Goal: Transaction & Acquisition: Purchase product/service

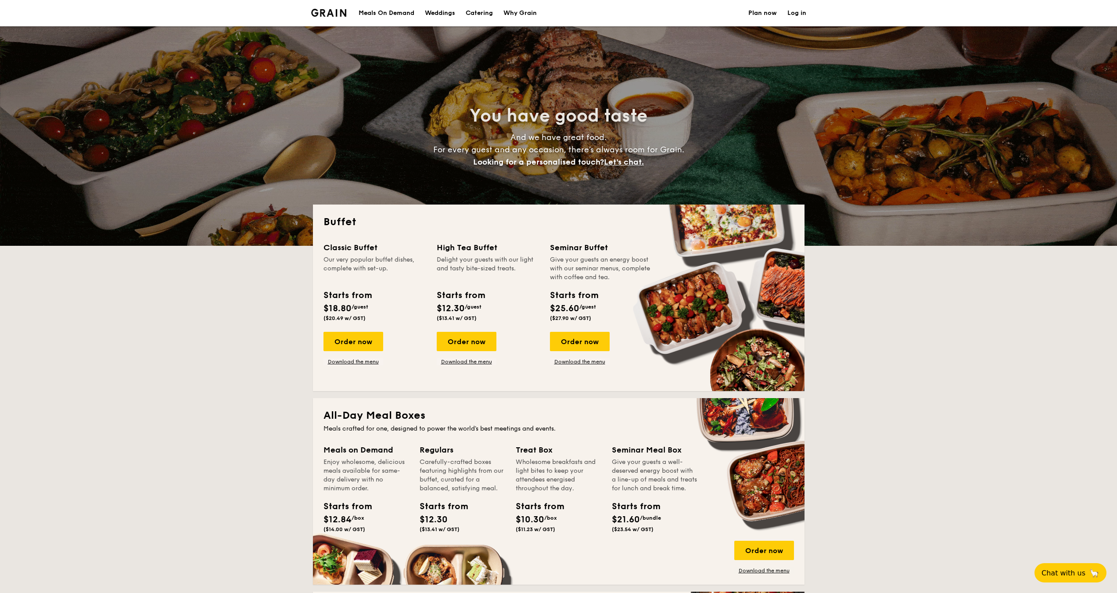
select select
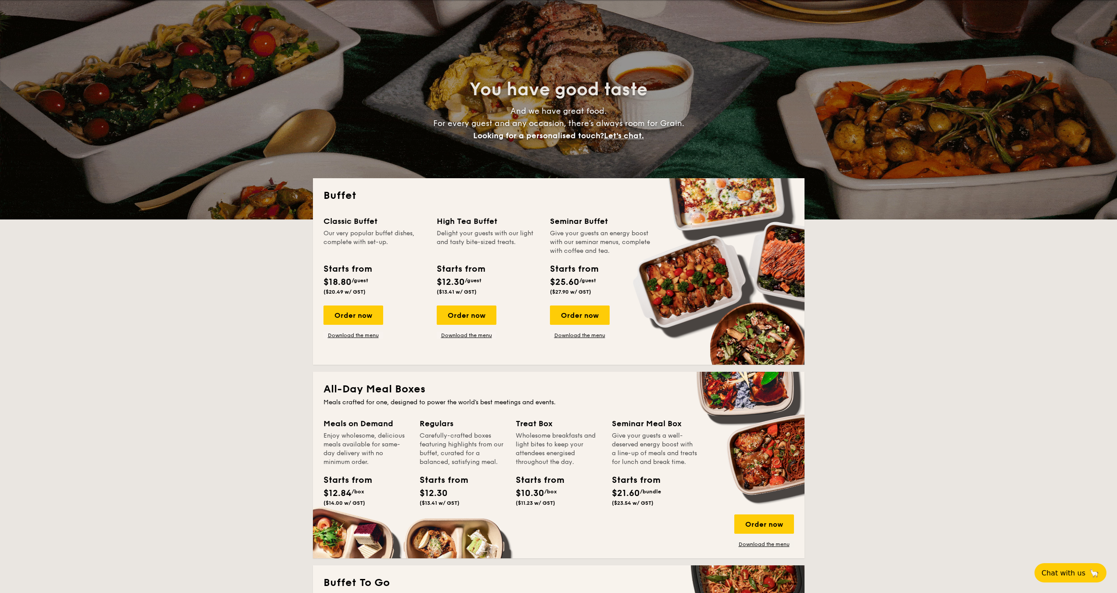
scroll to position [132, 0]
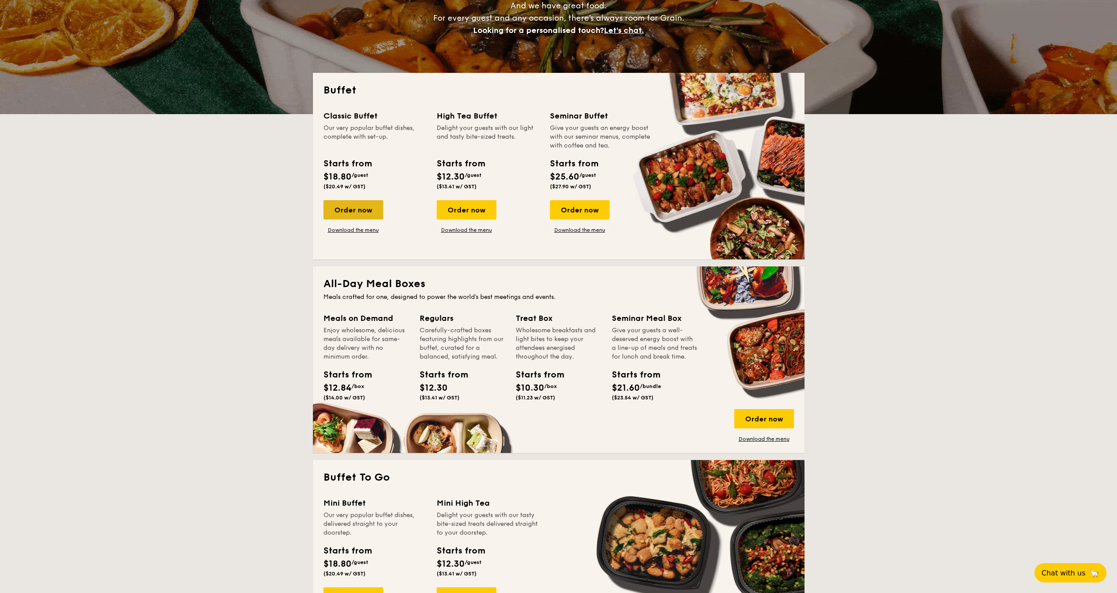
click at [356, 209] on div "Order now" at bounding box center [353, 209] width 60 height 19
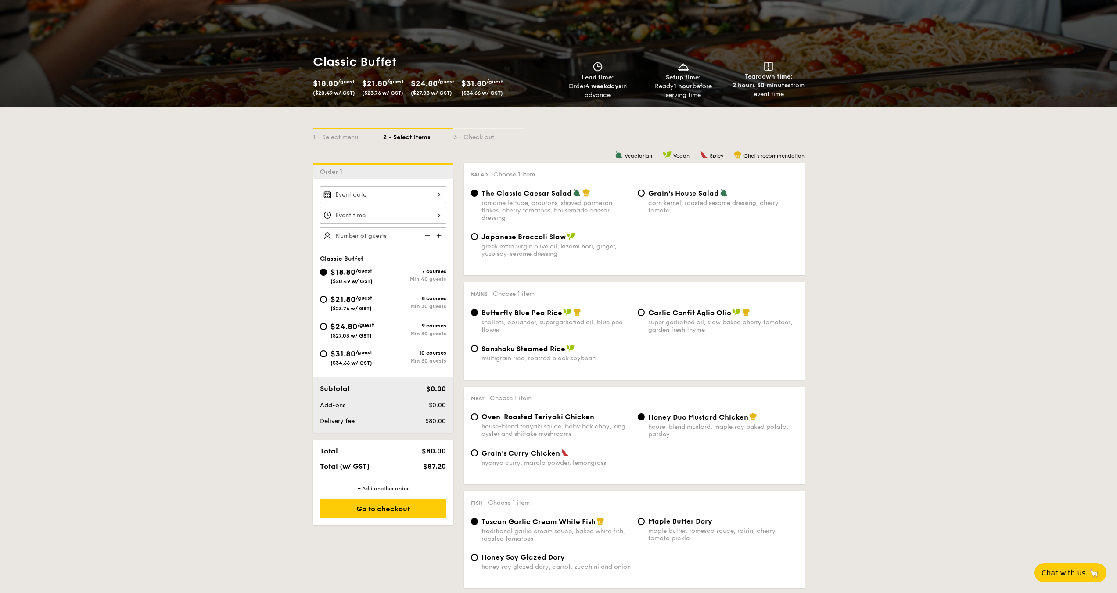
scroll to position [88, 0]
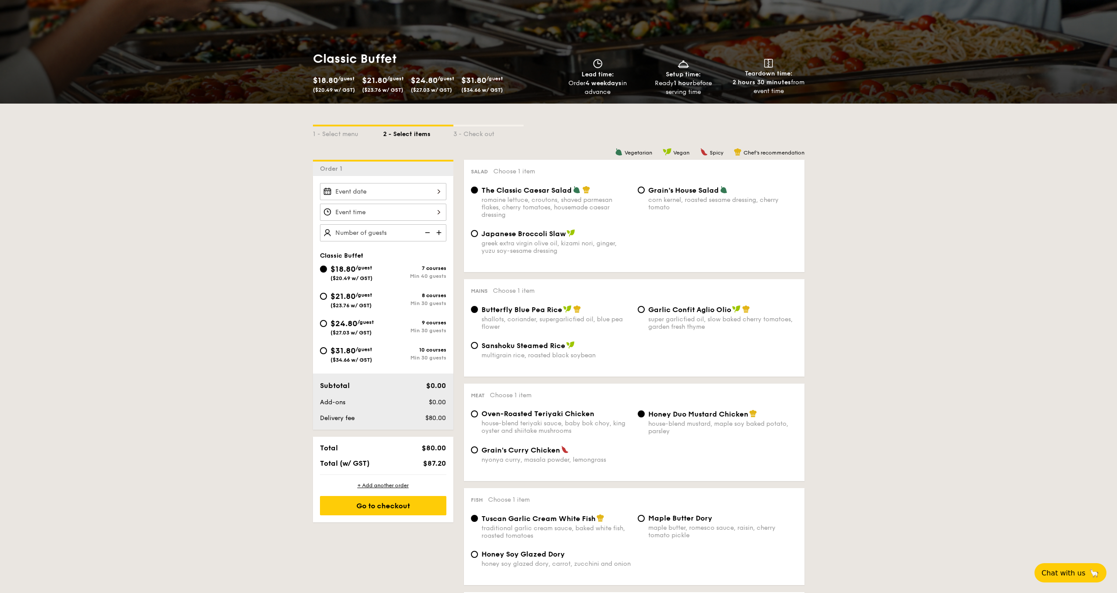
click at [370, 327] on div "$24.80 /guest ($27.03 w/ GST)" at bounding box center [351, 326] width 43 height 18
click at [327, 327] on input "$24.80 /guest ($27.03 w/ GST) 9 courses Min 30 guests" at bounding box center [323, 323] width 7 height 7
radio input "true"
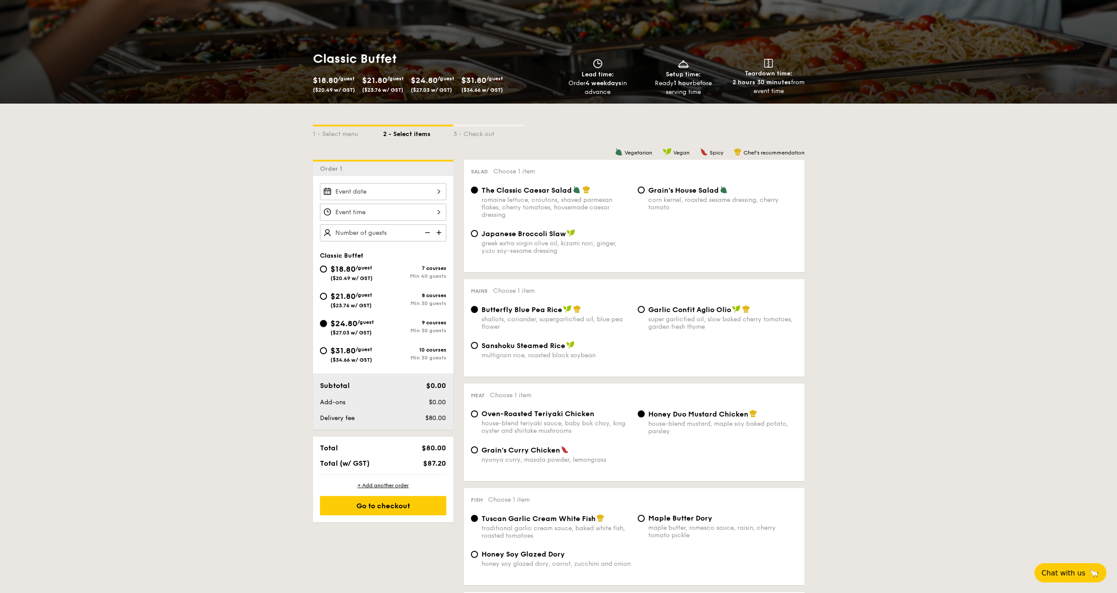
radio input "true"
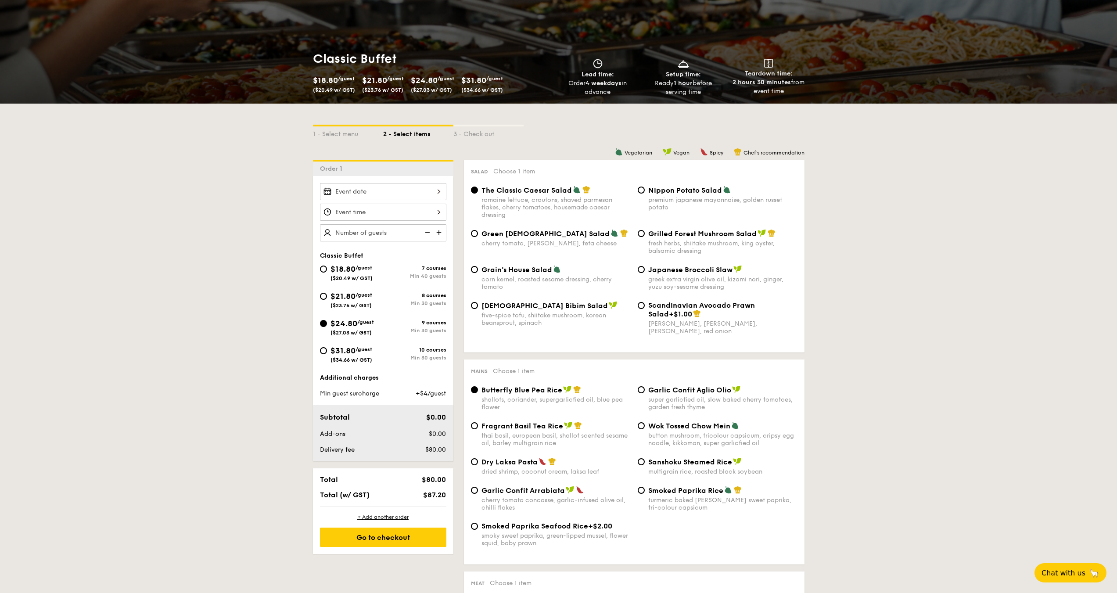
click at [371, 271] on div "$18.80 /guest ($20.49 w/ GST)" at bounding box center [351, 272] width 42 height 18
click at [327, 271] on input "$18.80 /guest ($20.49 w/ GST) 7 courses Min 40 guests" at bounding box center [323, 268] width 7 height 7
radio input "true"
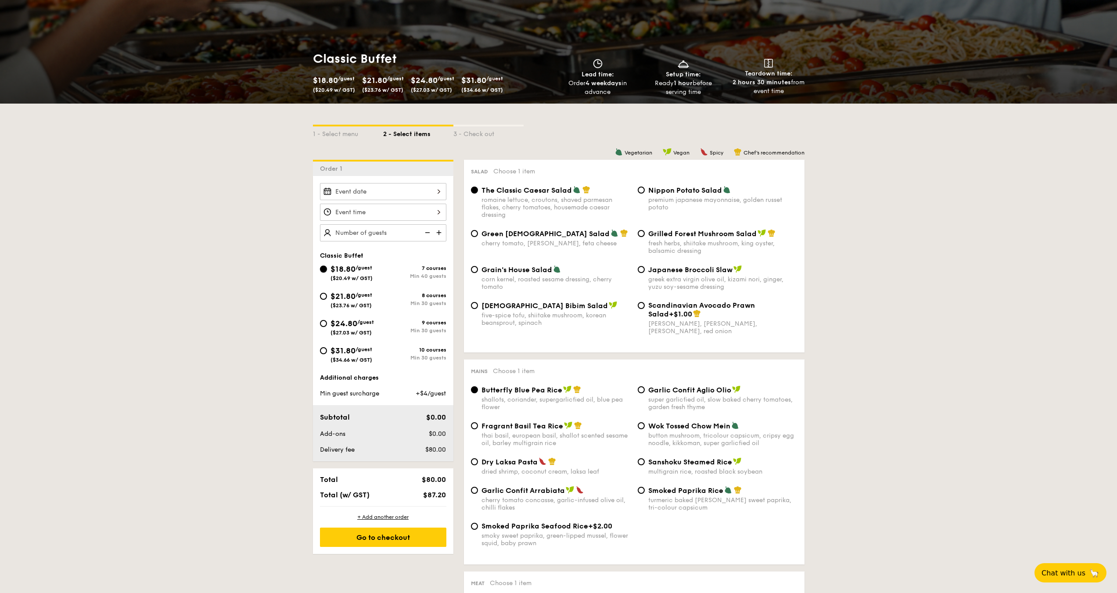
radio input "true"
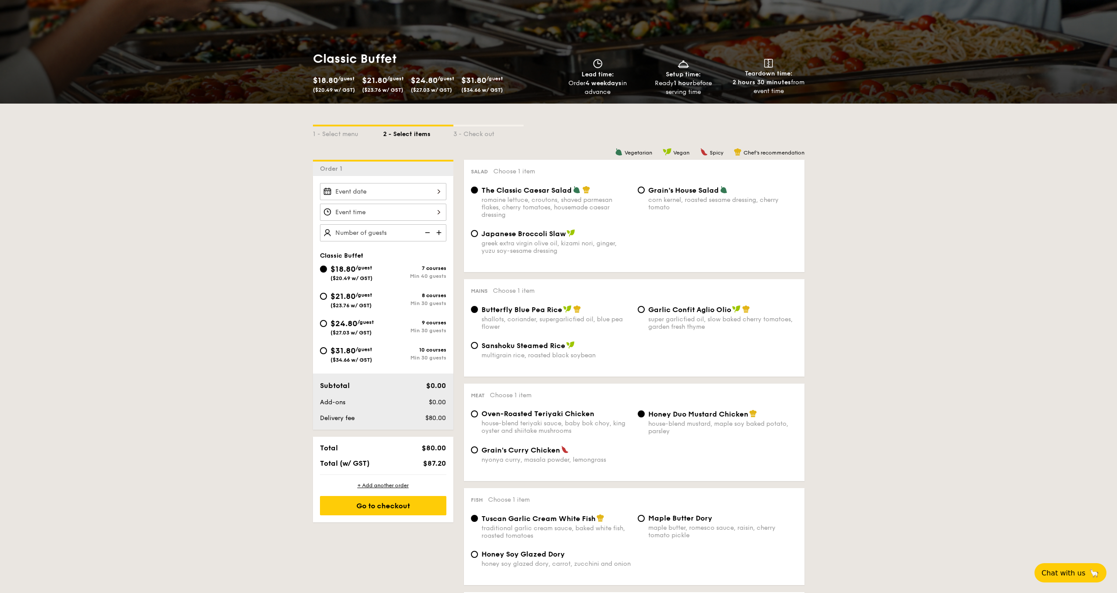
click at [366, 330] on span "($27.03 w/ GST)" at bounding box center [350, 333] width 41 height 6
click at [327, 327] on input "$24.80 /guest ($27.03 w/ GST) 9 courses Min 30 guests" at bounding box center [323, 323] width 7 height 7
radio input "true"
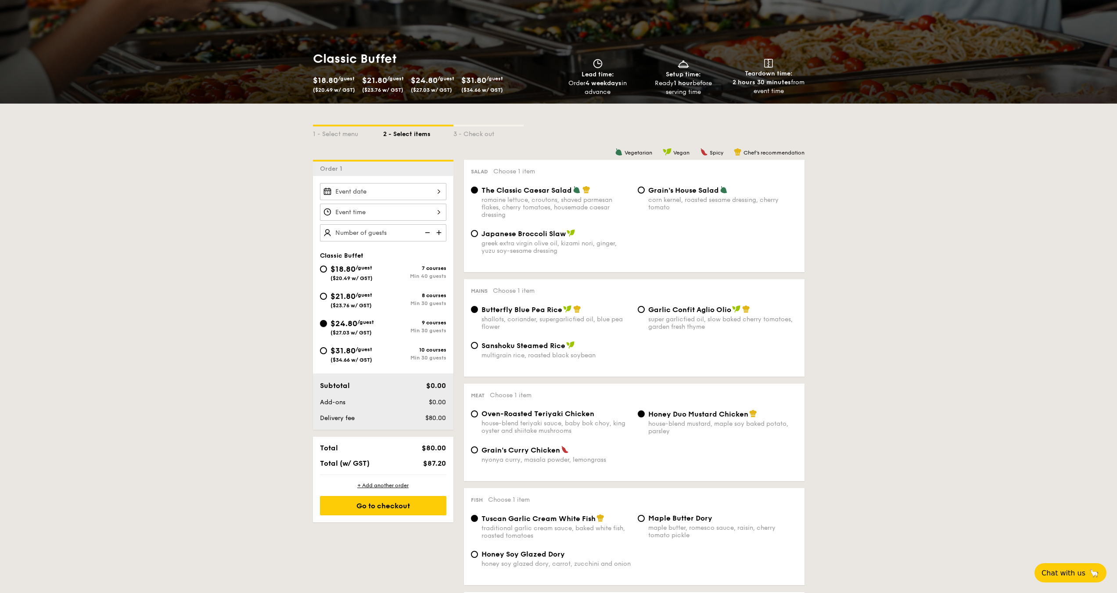
radio input "true"
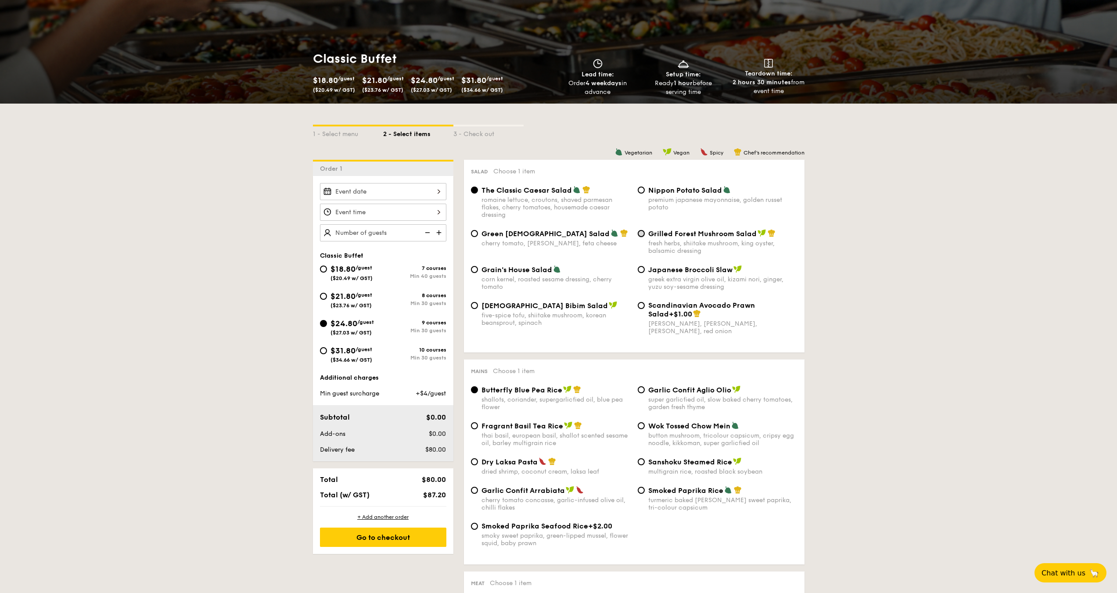
click at [640, 233] on input "Grilled Forest Mushroom Salad fresh herbs, shiitake mushroom, king oyster, bals…" at bounding box center [641, 233] width 7 height 7
radio input "true"
click at [641, 269] on input "Japanese Broccoli Slaw greek extra virgin olive oil, kizami nori, ginger, yuzu …" at bounding box center [641, 269] width 7 height 7
radio input "true"
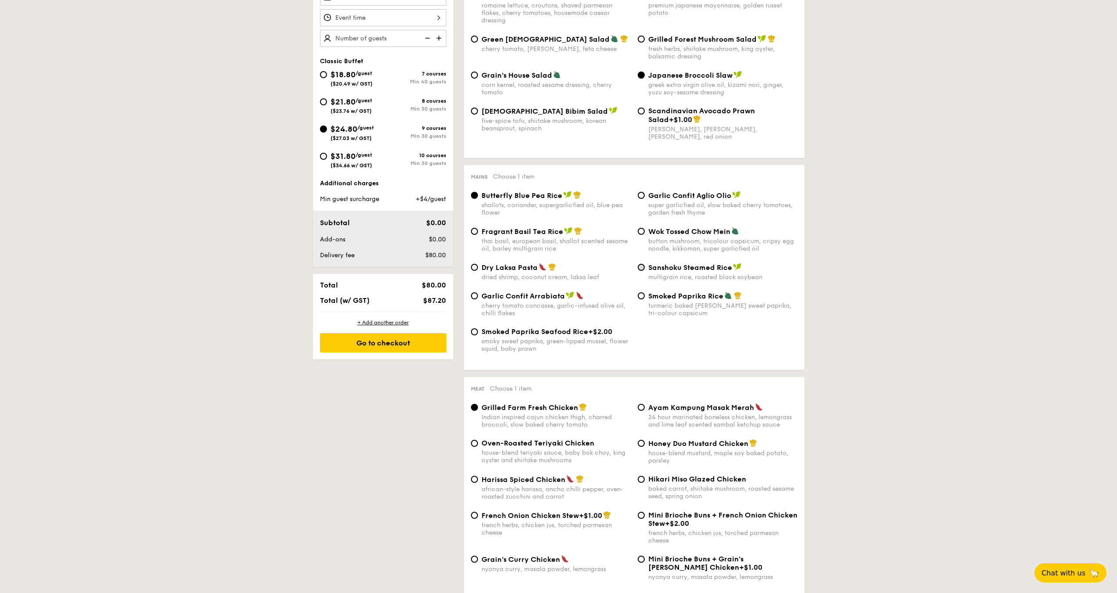
scroll to position [351, 0]
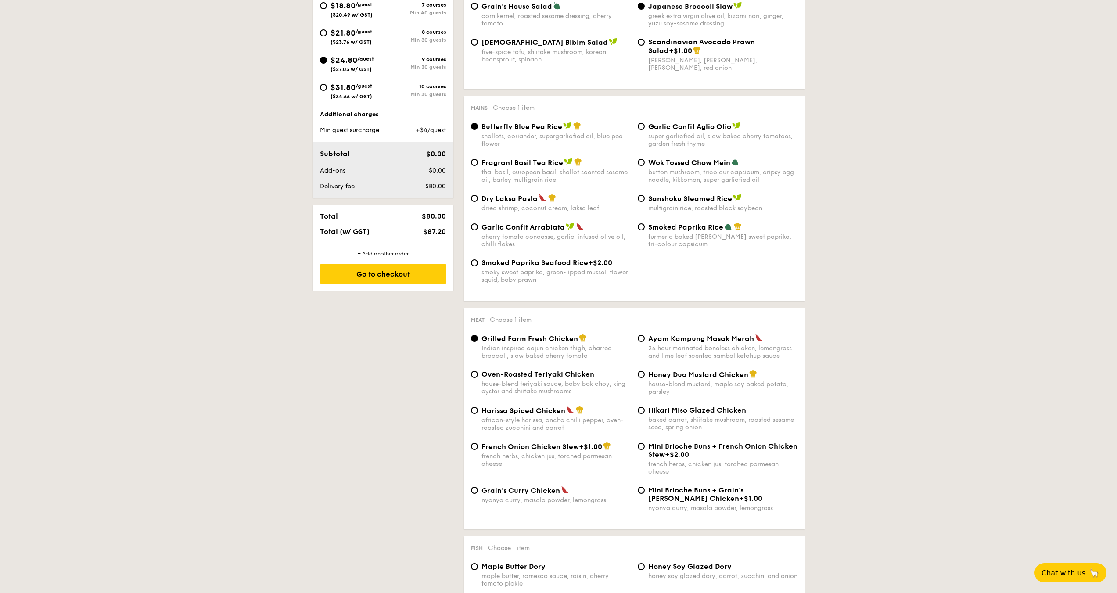
click at [662, 201] on span "Sanshoku Steamed Rice" at bounding box center [690, 198] width 84 height 8
click at [645, 201] on input "Sanshoku Steamed Rice multigrain rice, roasted black soybean" at bounding box center [641, 198] width 7 height 7
radio input "true"
click at [525, 133] on div "shallots, coriander, supergarlicfied oil, blue pea flower" at bounding box center [555, 140] width 149 height 15
click at [478, 130] on input "Butterfly Blue Pea Rice shallots, coriander, supergarlicfied oil, blue pea flow…" at bounding box center [474, 126] width 7 height 7
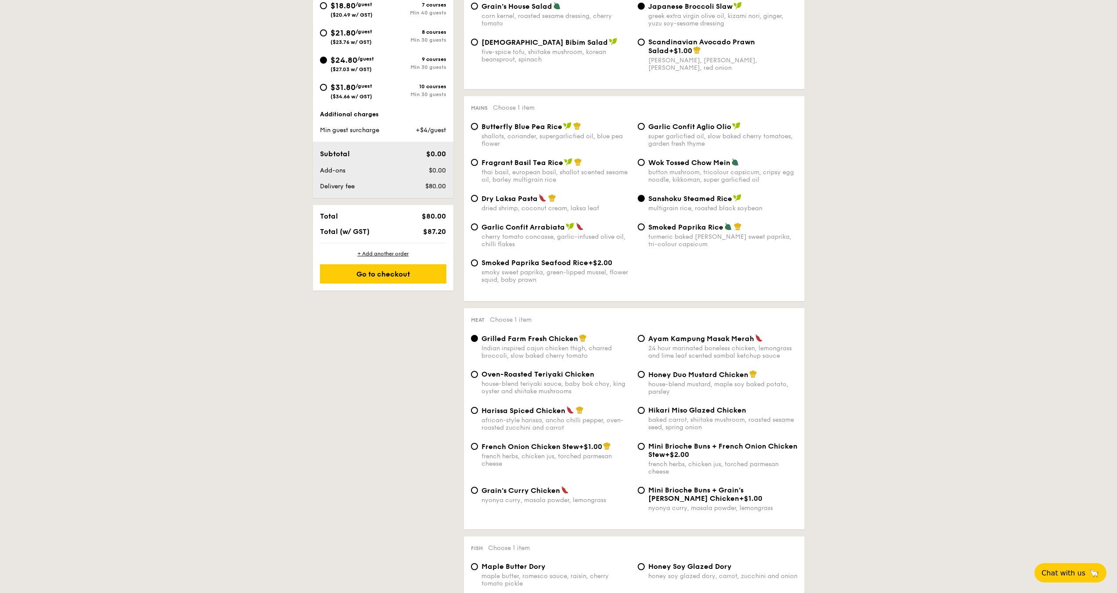
radio input "true"
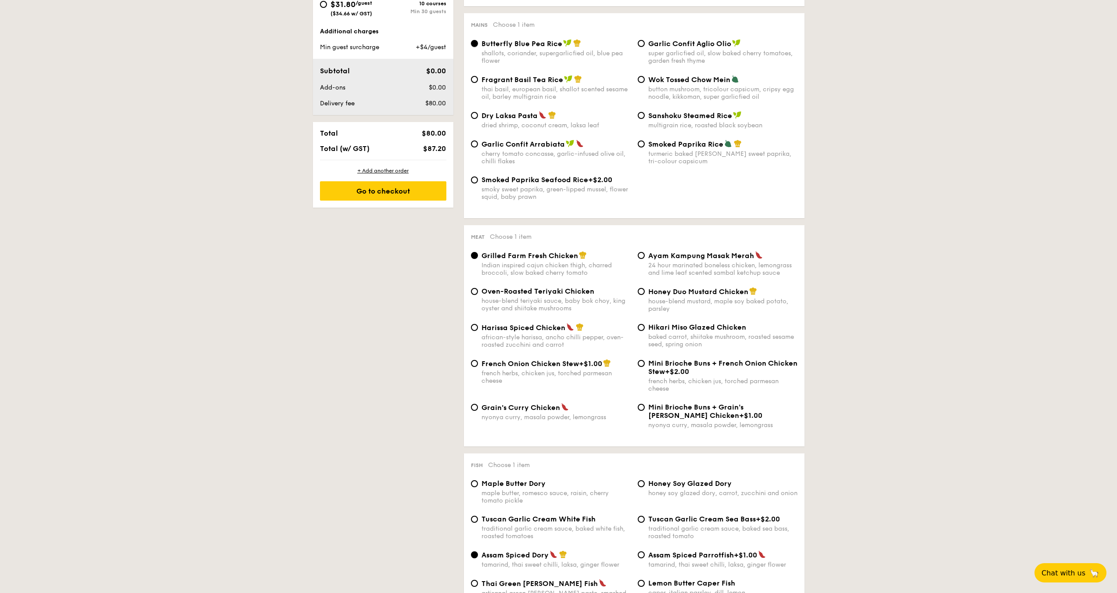
scroll to position [439, 0]
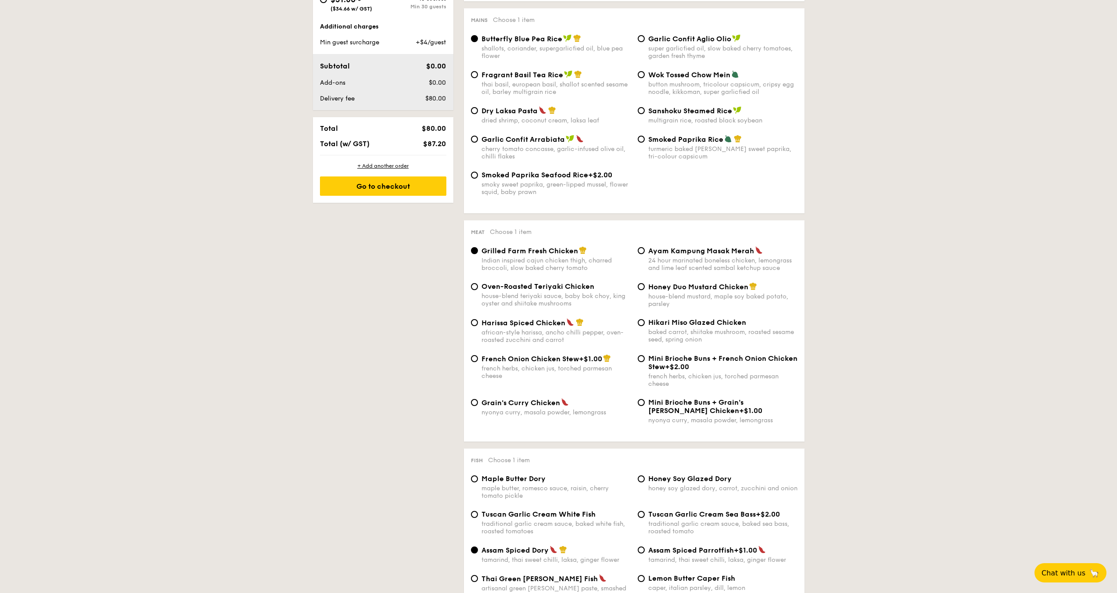
click at [578, 289] on span "Oven-Roasted Teriyaki Chicken" at bounding box center [537, 286] width 113 height 8
click at [478, 289] on input "Oven-Roasted Teriyaki Chicken house-blend teriyaki sauce, baby bok choy, king o…" at bounding box center [474, 286] width 7 height 7
radio input "true"
click at [678, 262] on div "24 hour marinated boneless chicken, lemongrass and lime leaf scented sambal ket…" at bounding box center [722, 264] width 149 height 15
click at [645, 254] on input "Ayam Kampung Masak Merah 24 hour marinated boneless chicken, lemongrass and lim…" at bounding box center [641, 250] width 7 height 7
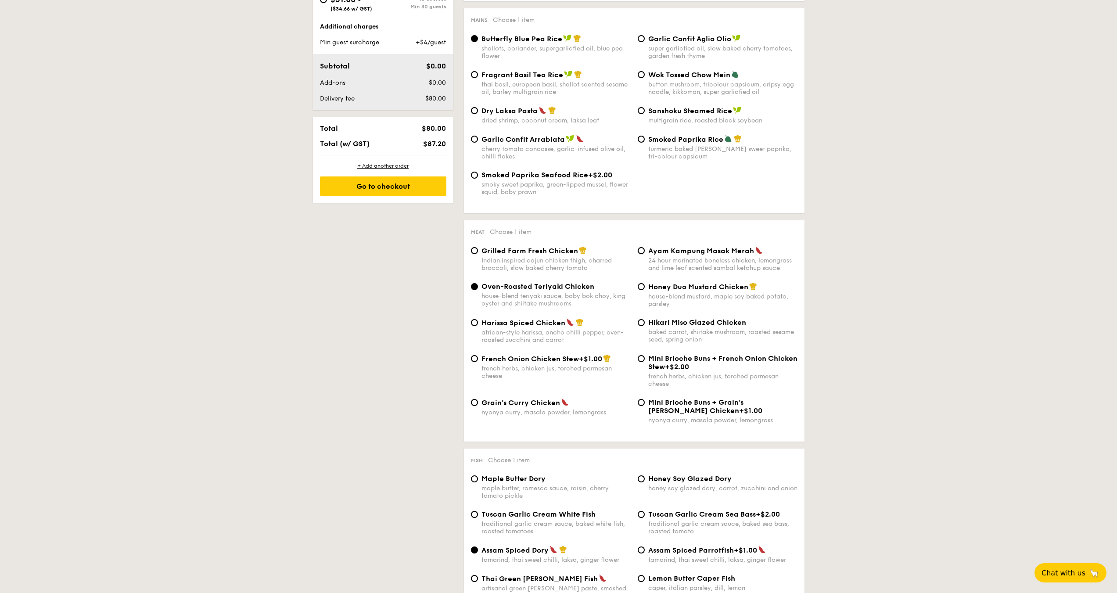
radio input "true"
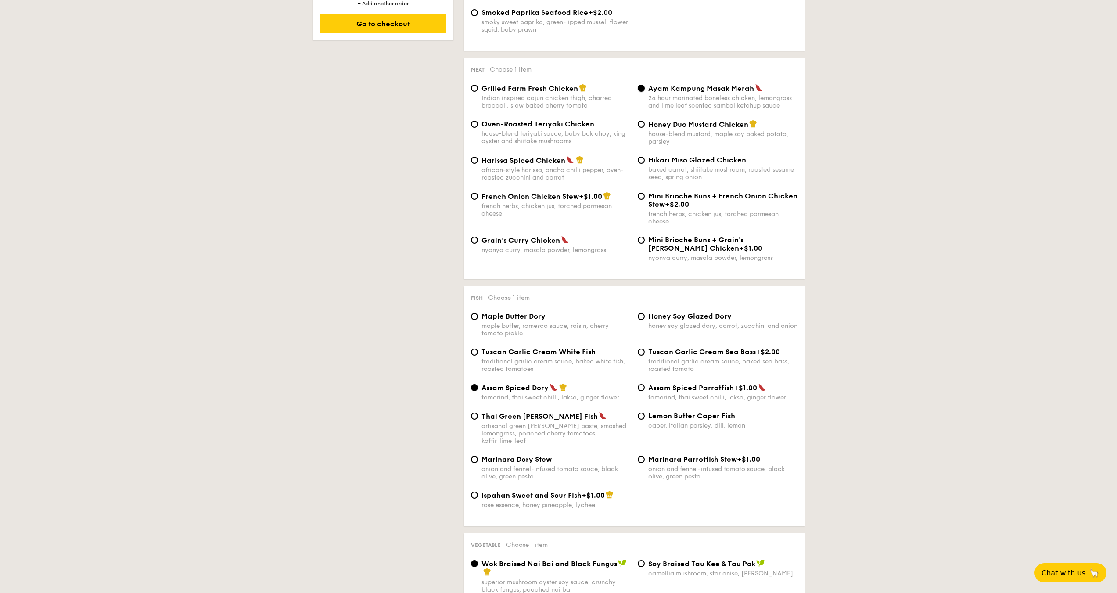
scroll to position [614, 0]
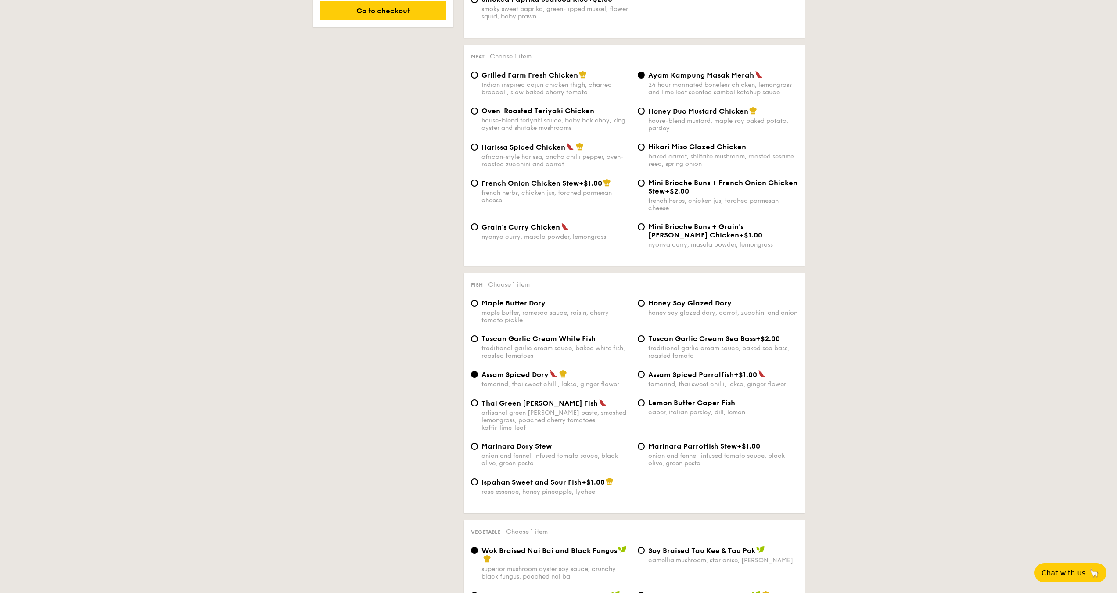
click at [588, 312] on div "maple butter, romesco sauce, raisin, cherry tomato pickle" at bounding box center [555, 316] width 149 height 15
click at [478, 307] on input "Maple Butter Dory maple butter, romesco sauce, raisin, cherry tomato pickle" at bounding box center [474, 303] width 7 height 7
radio input "true"
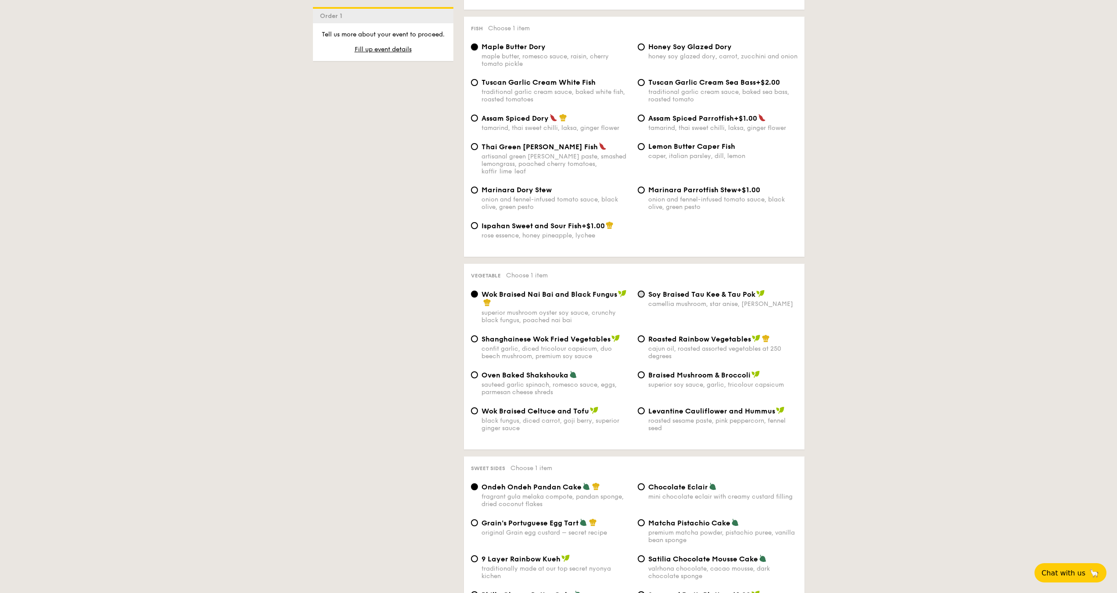
scroll to position [878, 0]
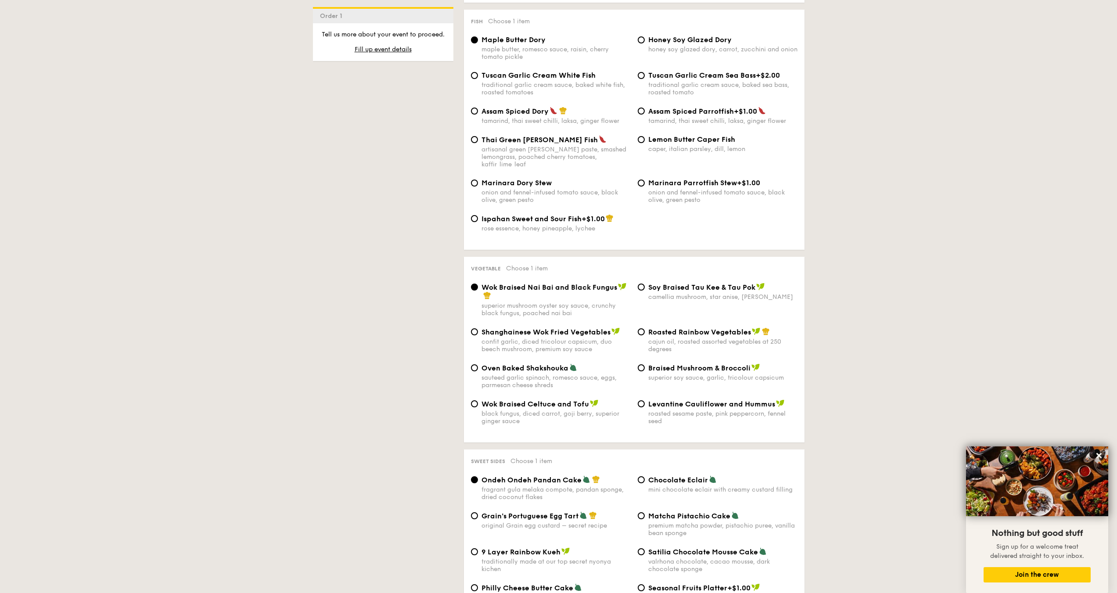
click at [650, 284] on div "⁠Soy Braised Tau Kee & Tau Pok camellia mushroom, star anise, goji berry" at bounding box center [722, 292] width 149 height 18
click at [645, 284] on input "⁠Soy Braised Tau Kee & Tau Pok camellia mushroom, star anise, goji berry" at bounding box center [641, 286] width 7 height 7
radio input "true"
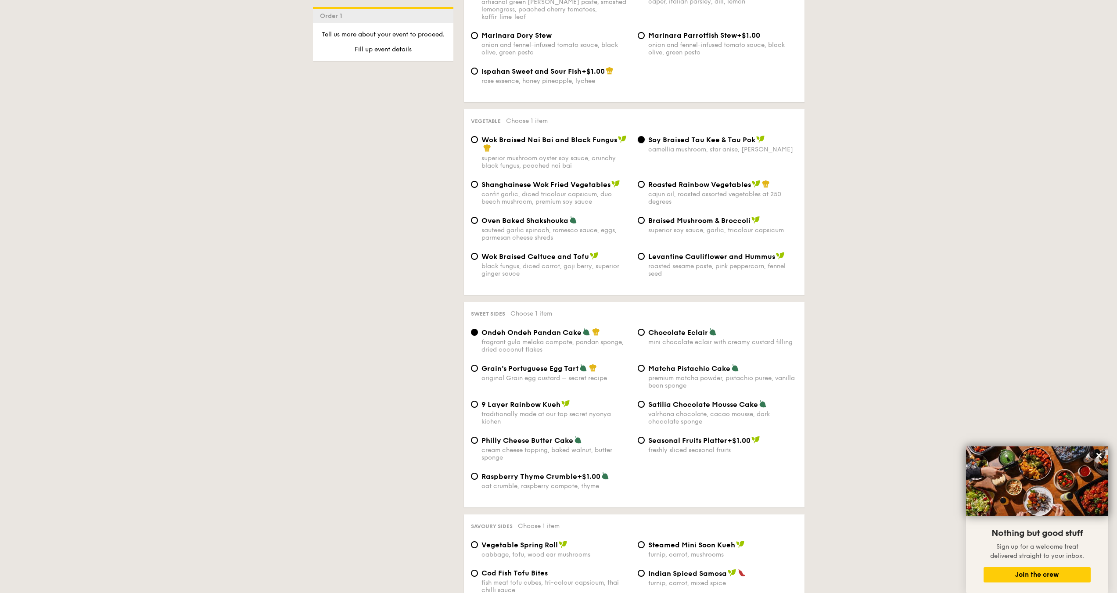
scroll to position [1053, 0]
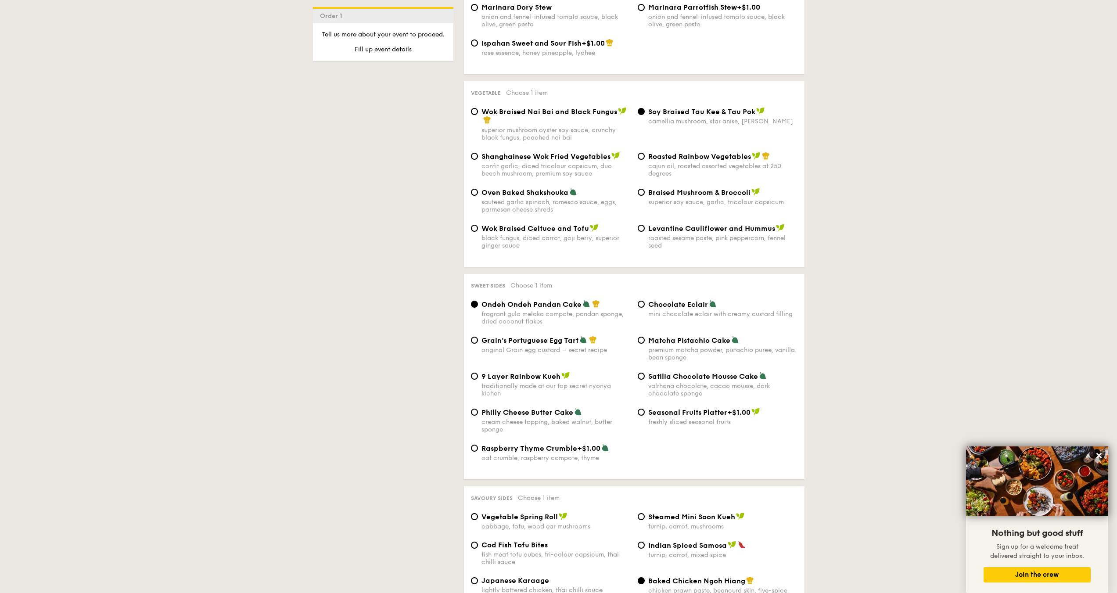
click at [656, 336] on span "Matcha Pistachio Cake" at bounding box center [689, 340] width 82 height 8
click at [645, 337] on input "Matcha Pistachio Cake premium matcha powder, pistachio puree, vanilla bean spon…" at bounding box center [641, 340] width 7 height 7
radio input "true"
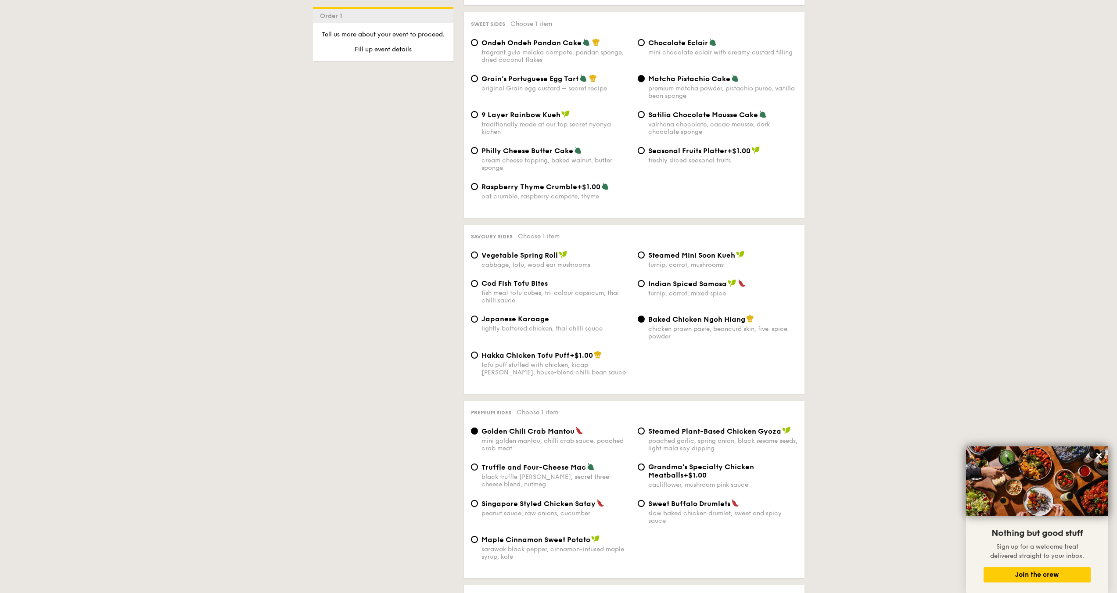
scroll to position [1316, 0]
click at [668, 301] on div "Cod Fish Tofu Bites fish meat tofu cubes, tri-colour capsicum, thai chilli sauc…" at bounding box center [633, 295] width 333 height 36
click at [676, 278] on span "Indian Spiced Samosa" at bounding box center [687, 282] width 79 height 8
click at [645, 278] on input "Indian Spiced Samosa turnip, carrot, mixed spice" at bounding box center [641, 281] width 7 height 7
radio input "true"
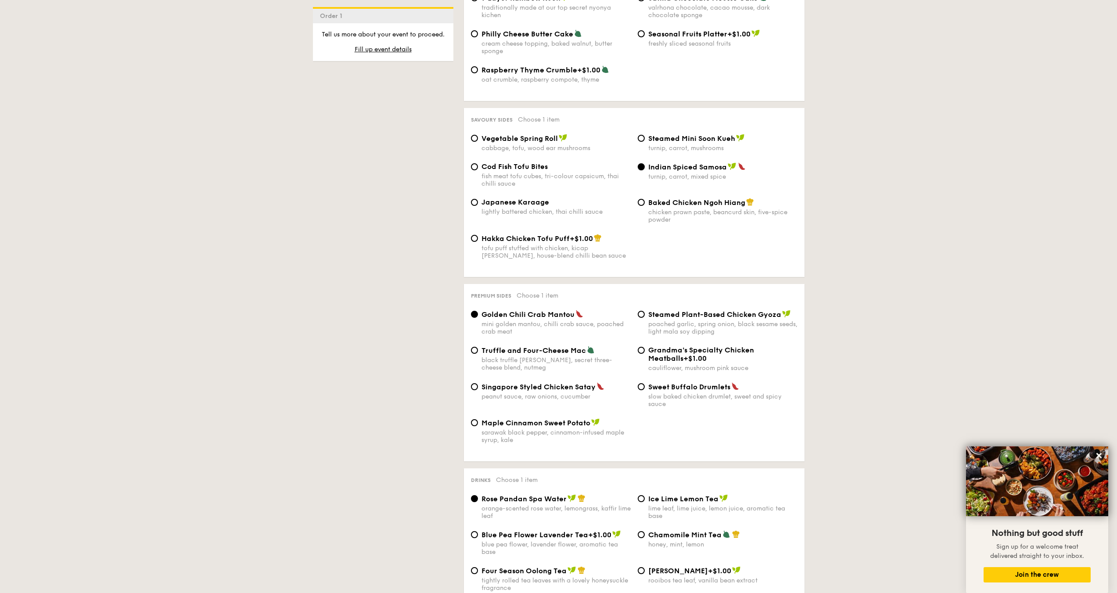
scroll to position [1448, 0]
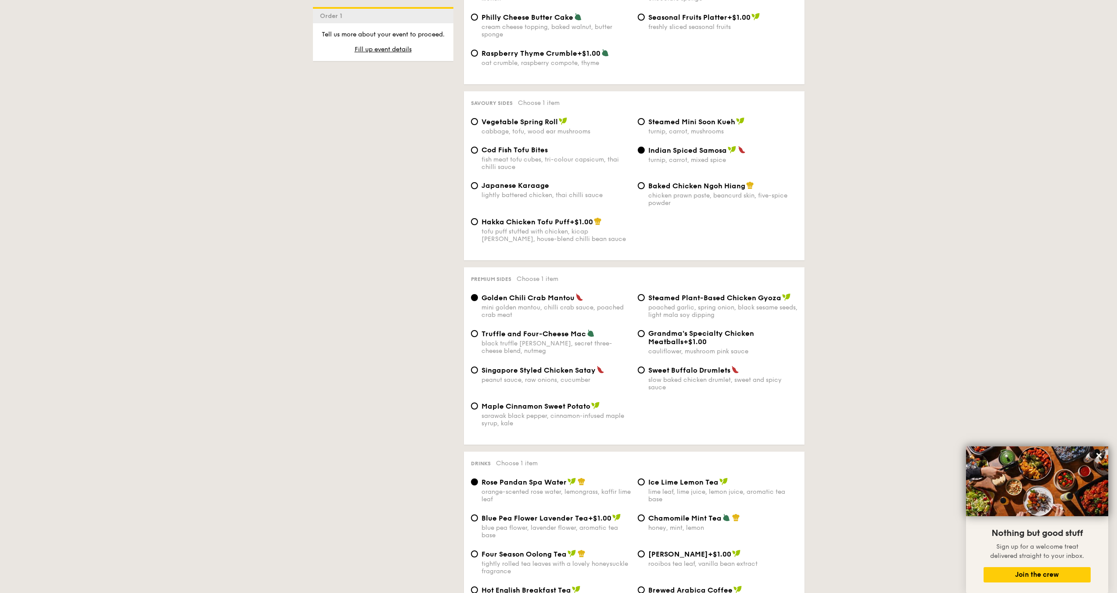
click at [576, 366] on span "Singapore Styled Chicken Satay" at bounding box center [538, 370] width 114 height 8
click at [478, 366] on input "Singapore Styled Chicken Satay peanut sauce, raw onions, cucumber" at bounding box center [474, 369] width 7 height 7
radio input "true"
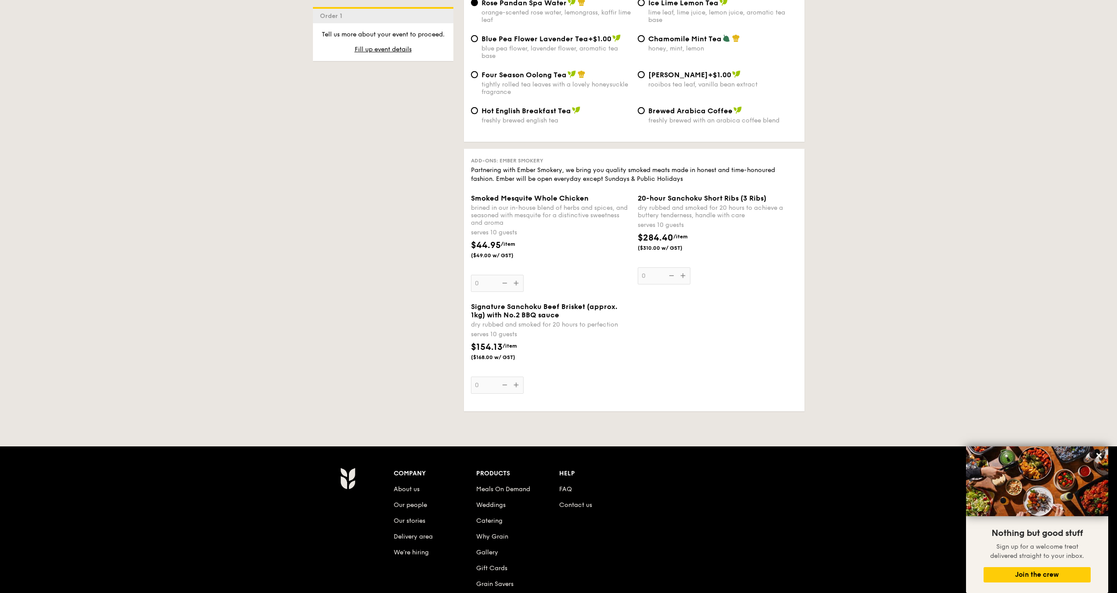
scroll to position [1931, 0]
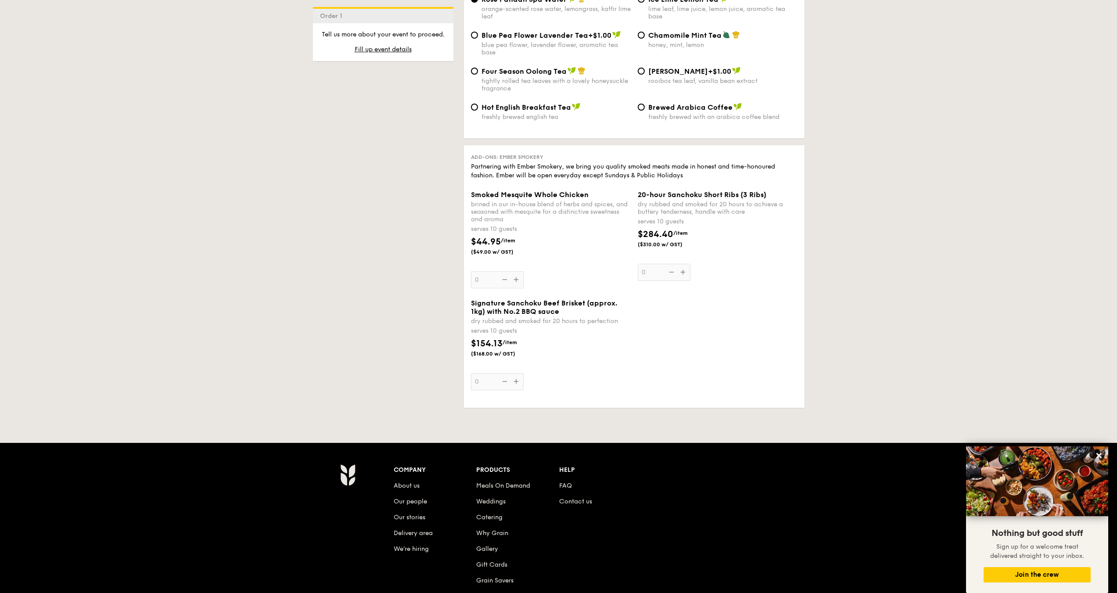
click at [514, 273] on div "Smoked Mesquite Whole Chicken brined in our in-house blend of herbs and spices,…" at bounding box center [551, 239] width 160 height 98
click at [514, 273] on input "0" at bounding box center [497, 279] width 53 height 17
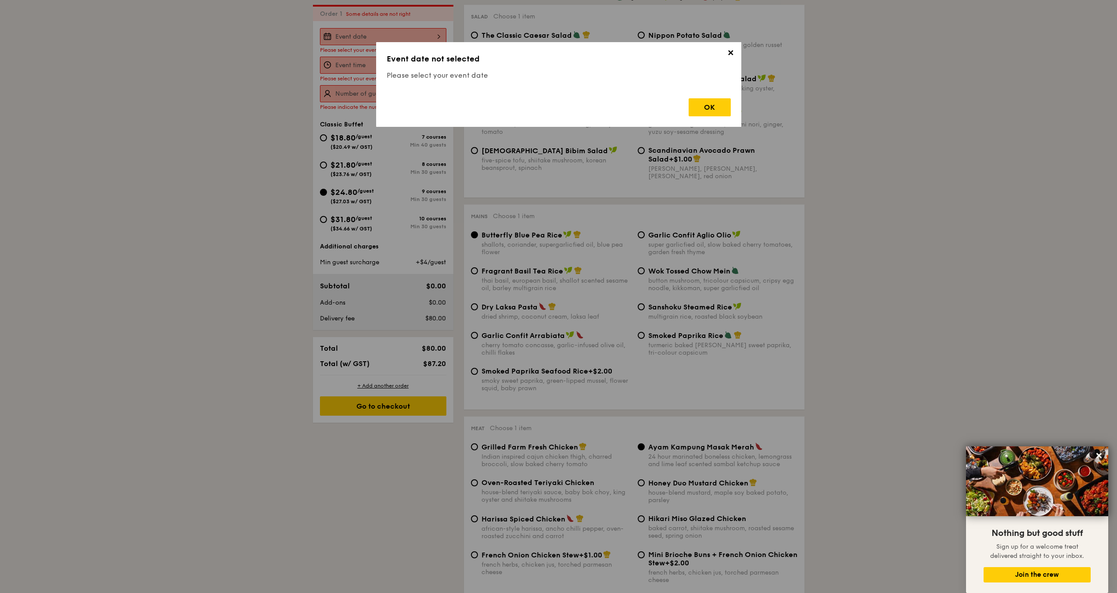
scroll to position [234, 0]
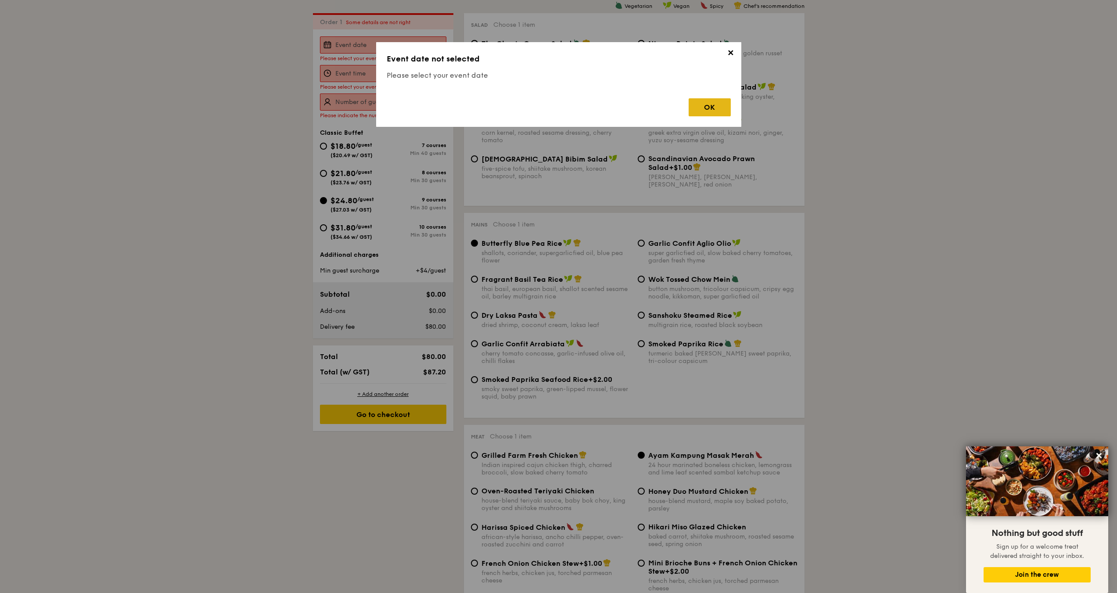
click at [717, 107] on div "OK" at bounding box center [709, 107] width 42 height 18
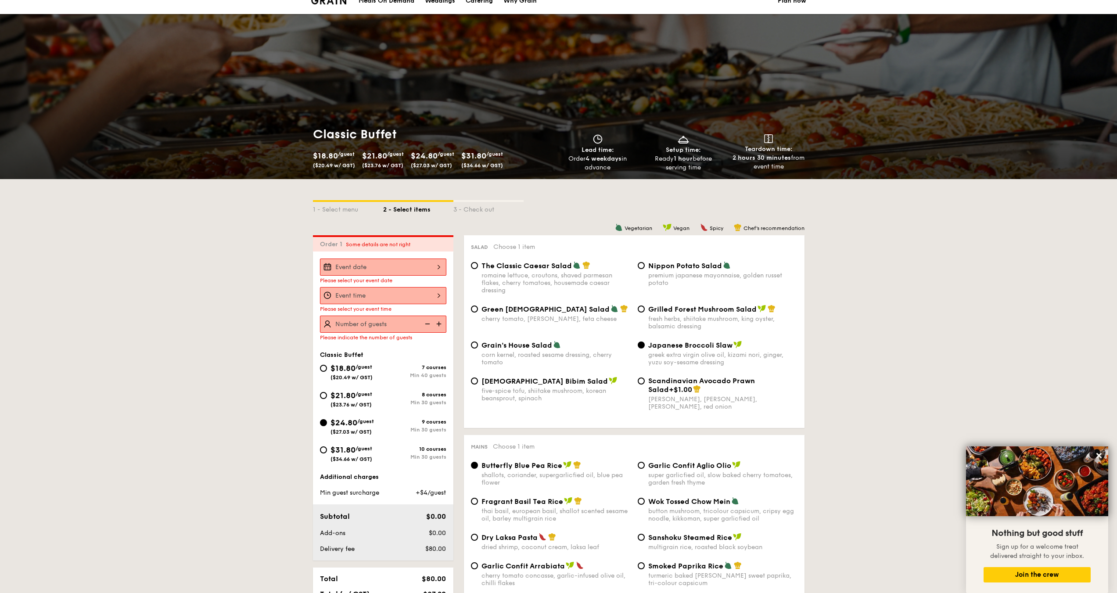
scroll to position [0, 0]
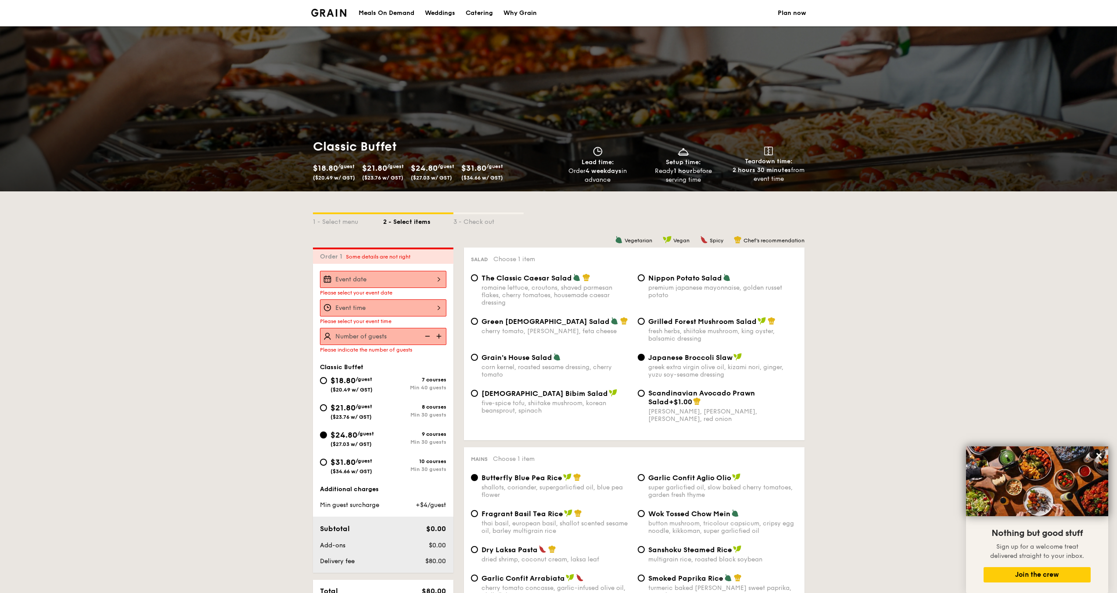
select select
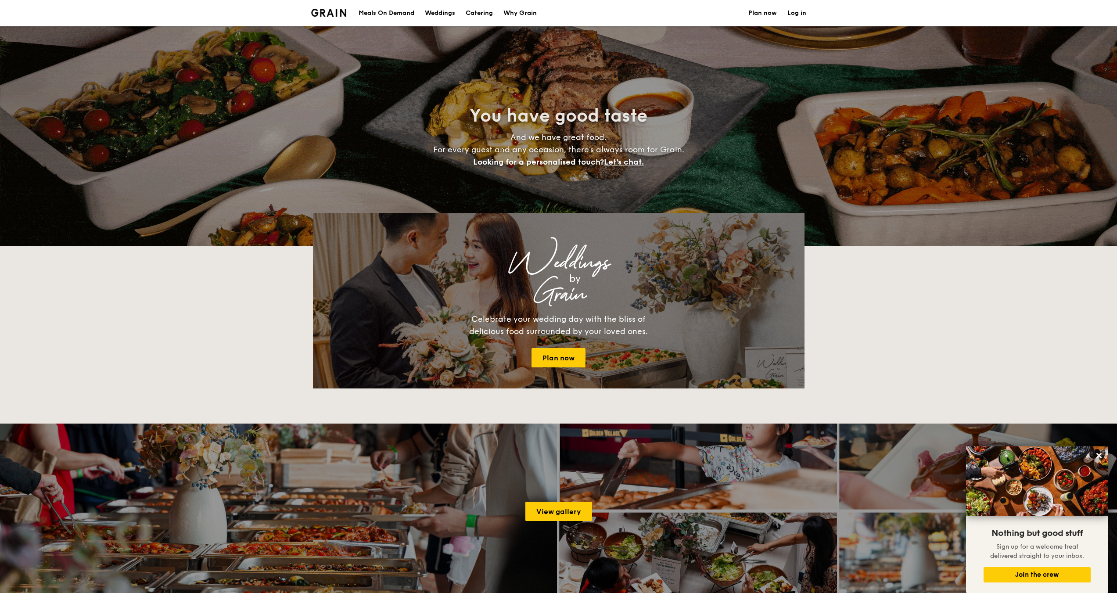
scroll to position [132, 0]
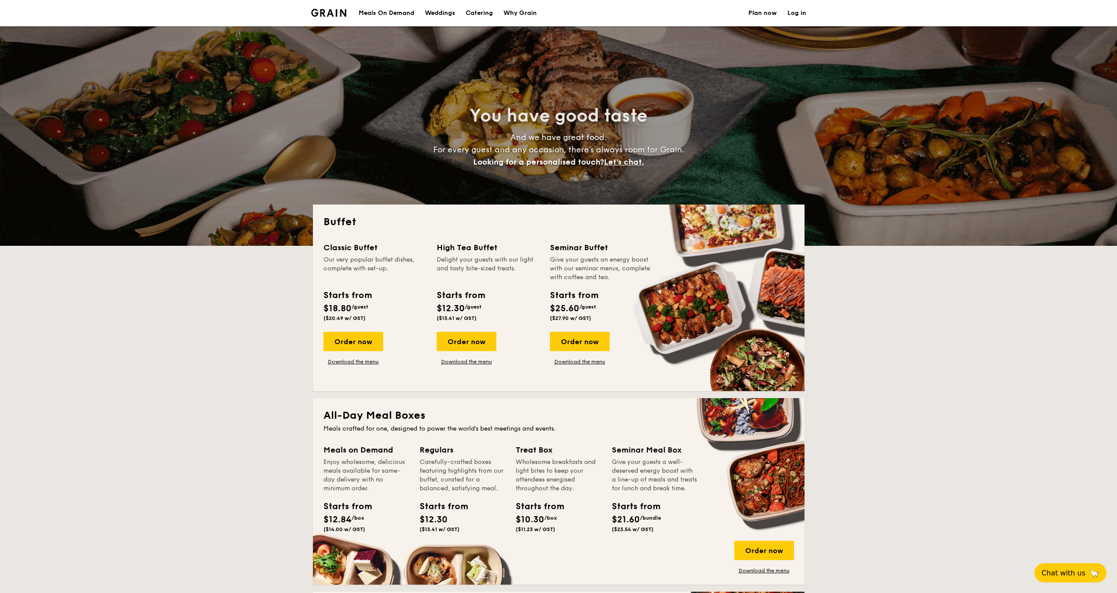
select select
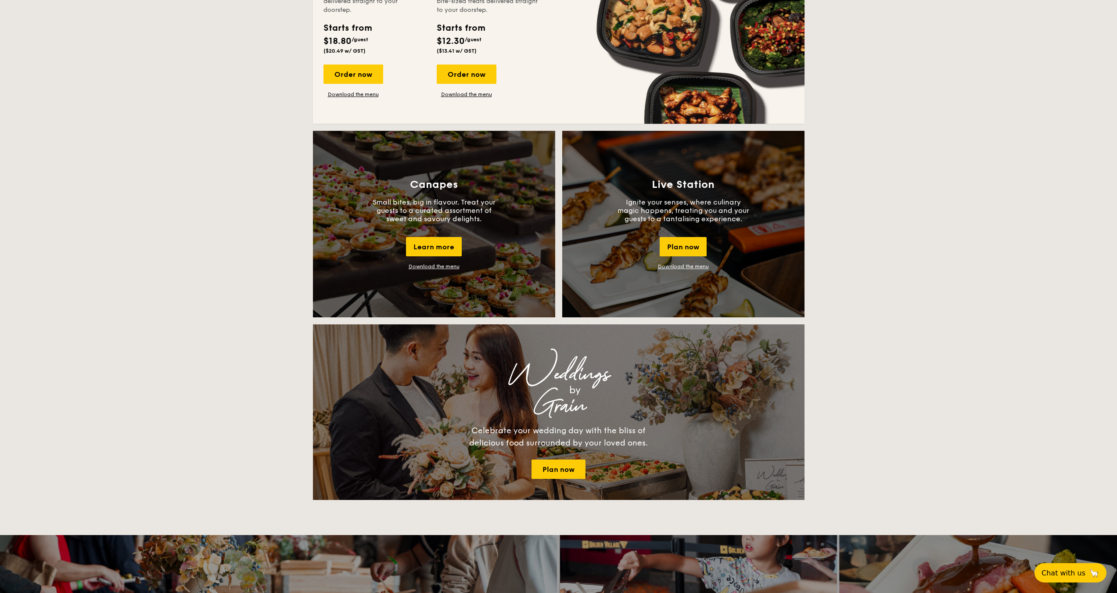
scroll to position [658, 0]
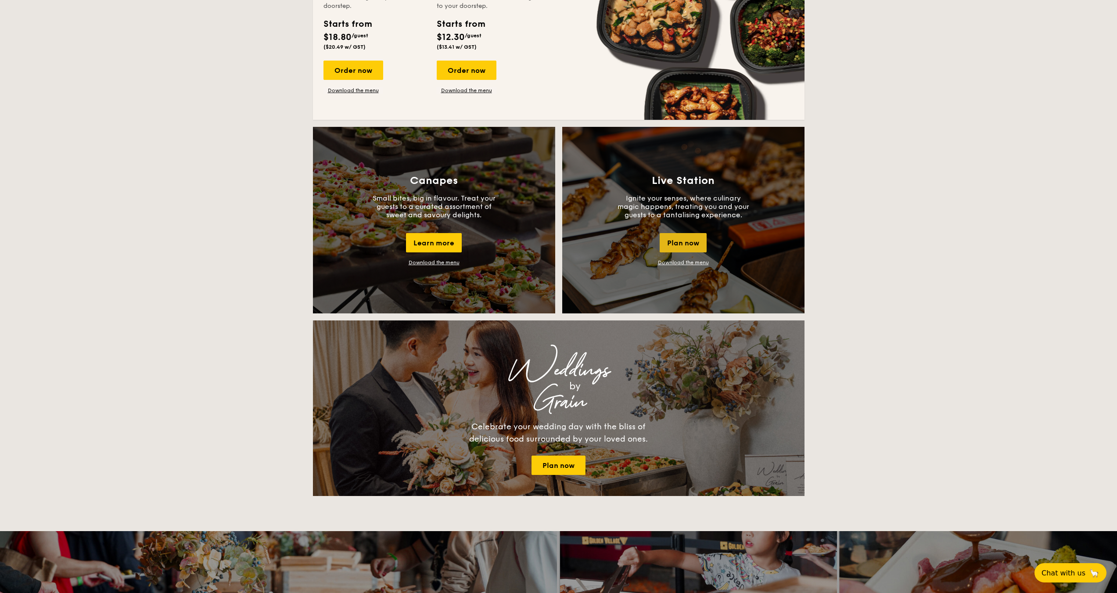
click at [678, 241] on div "Plan now" at bounding box center [683, 242] width 47 height 19
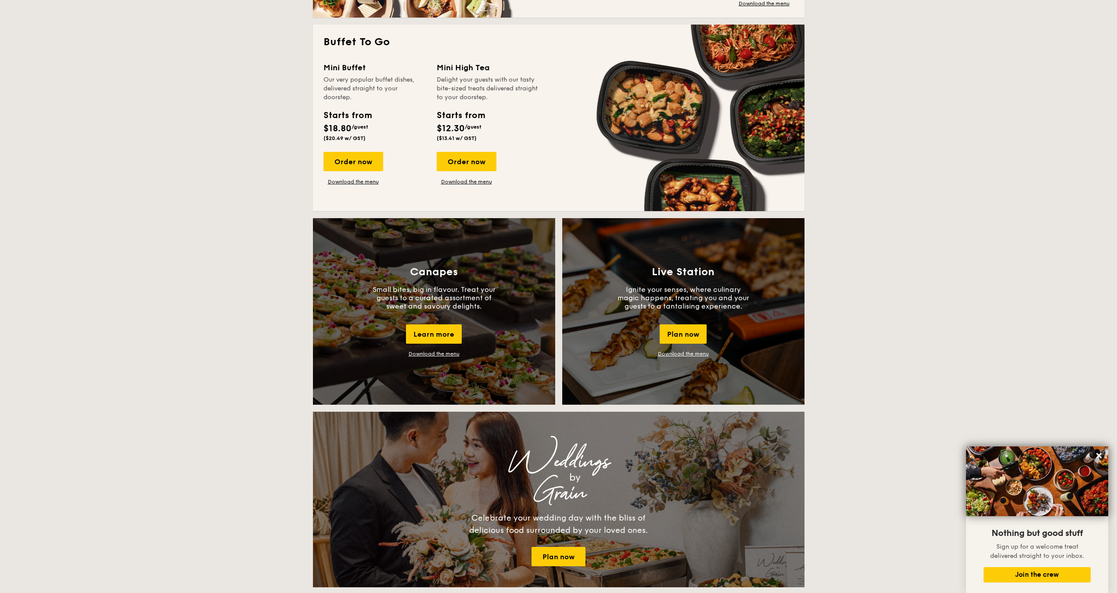
scroll to position [541, 0]
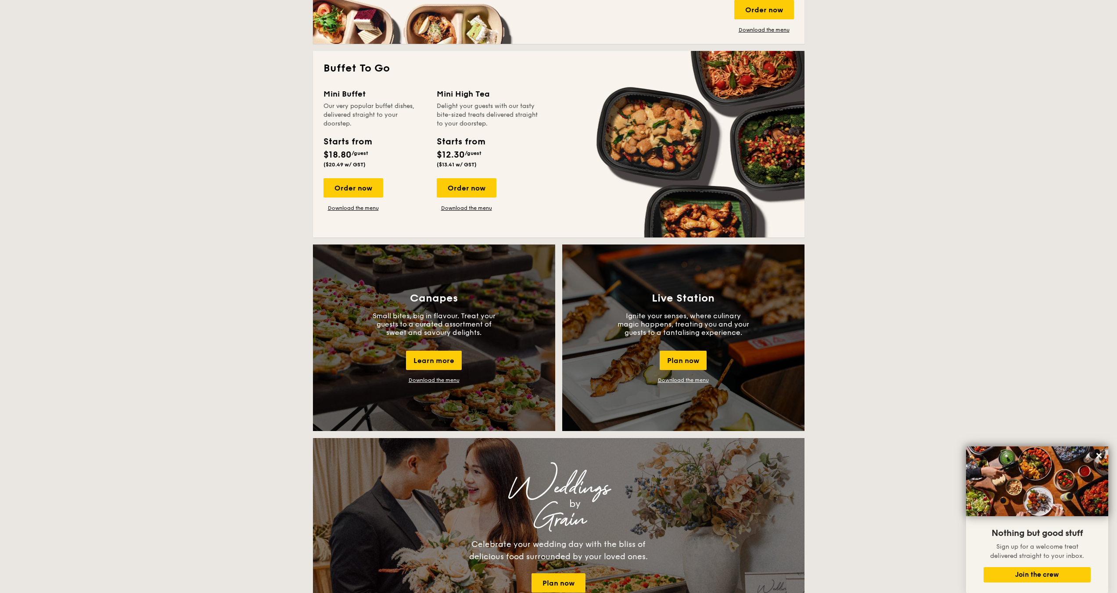
click at [684, 378] on link "Download the menu" at bounding box center [683, 380] width 51 height 6
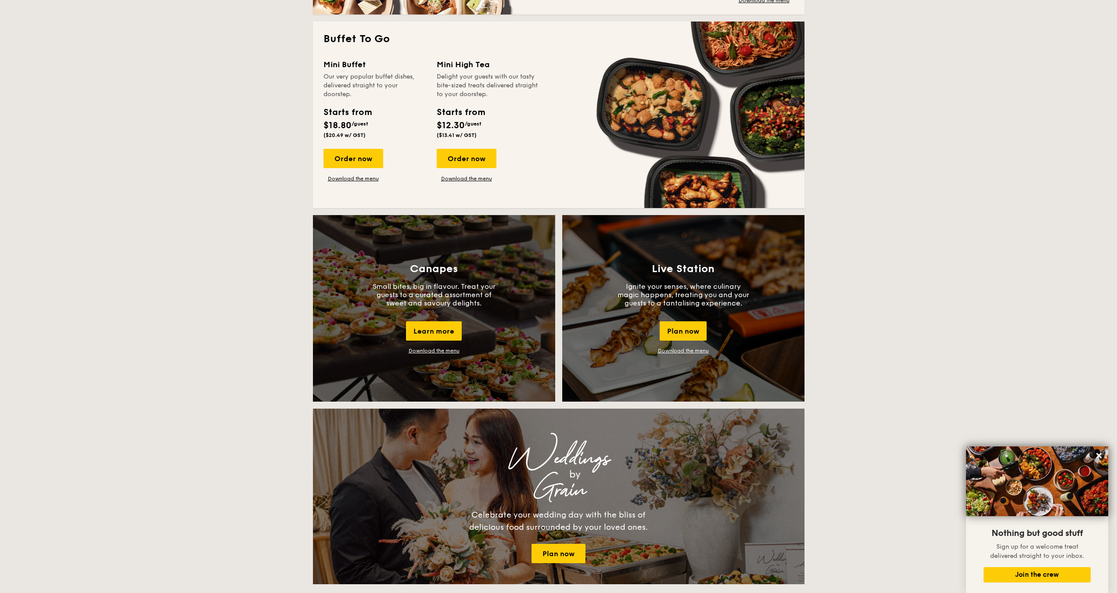
scroll to position [716, 0]
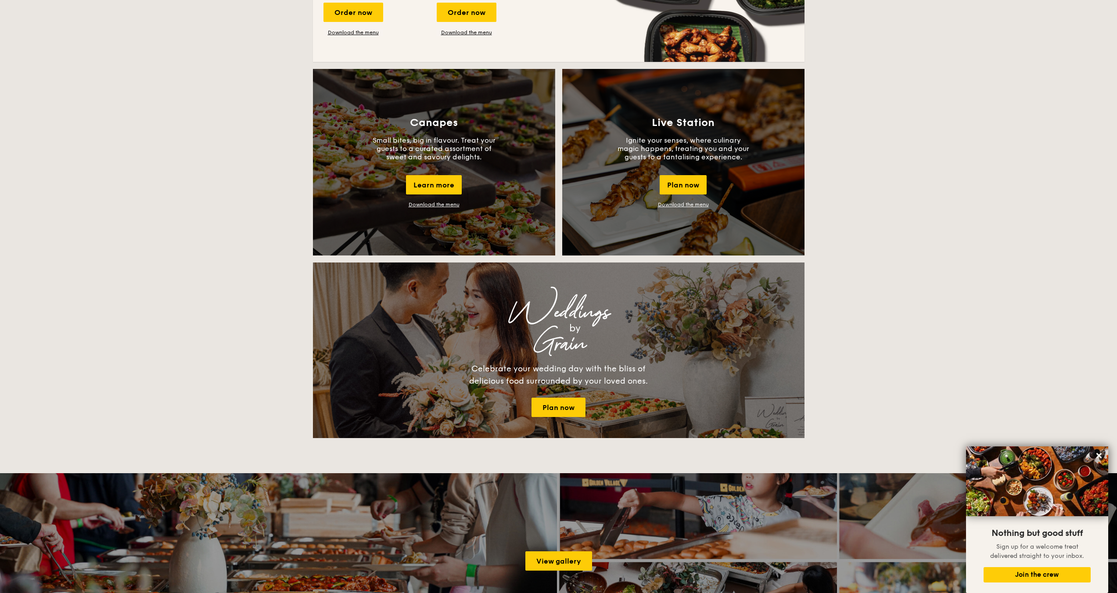
drag, startPoint x: 958, startPoint y: 227, endPoint x: 944, endPoint y: 176, distance: 52.8
click at [958, 223] on div "Buffet Classic Buffet Our very popular buffet dishes, complete with set-up. Sta…" at bounding box center [558, 344] width 1117 height 1713
click at [935, 182] on div "Buffet Classic Buffet Our very popular buffet dishes, complete with set-up. Sta…" at bounding box center [558, 344] width 1117 height 1713
drag, startPoint x: 932, startPoint y: 185, endPoint x: 927, endPoint y: 190, distance: 6.5
click at [927, 190] on div "Buffet Classic Buffet Our very popular buffet dishes, complete with set-up. Sta…" at bounding box center [558, 344] width 1117 height 1713
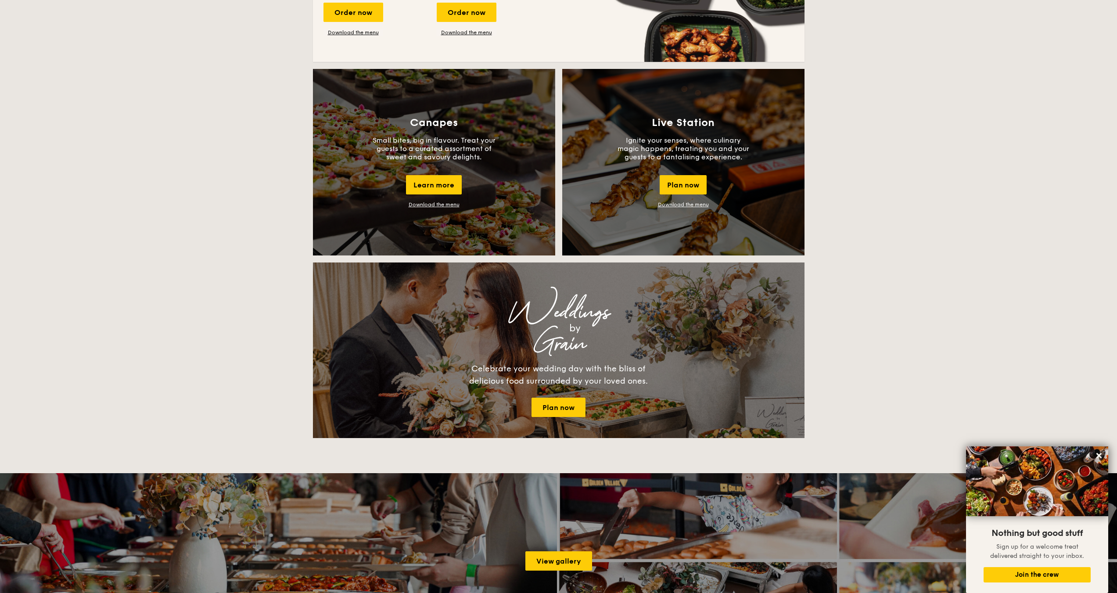
click at [857, 213] on div "Buffet Classic Buffet Our very popular buffet dishes, complete with set-up. Sta…" at bounding box center [558, 344] width 1117 height 1713
click at [426, 188] on div "Learn more" at bounding box center [434, 184] width 56 height 19
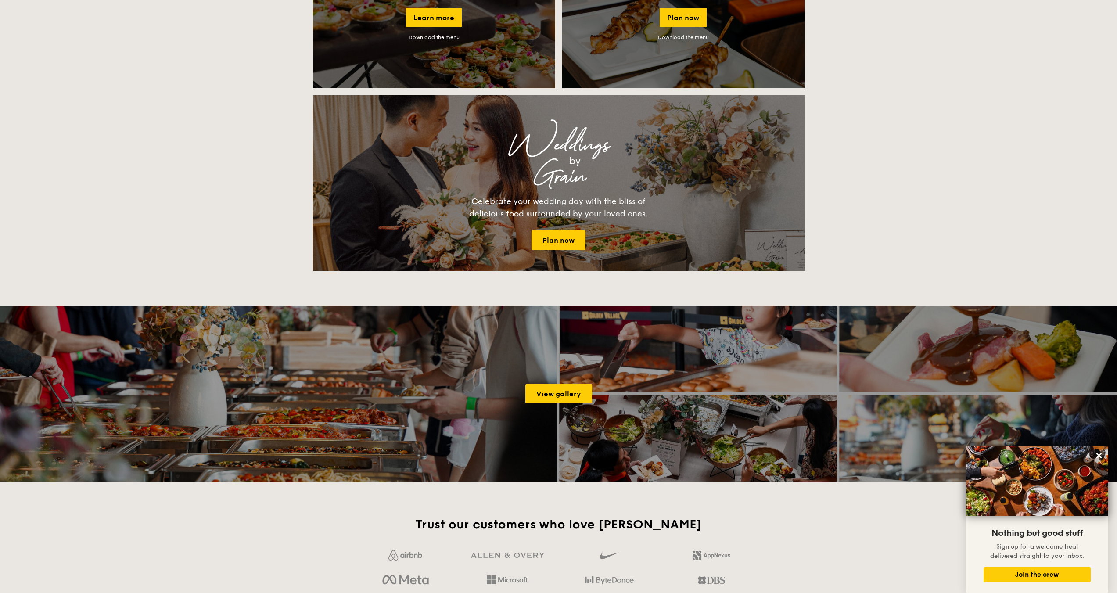
scroll to position [1155, 0]
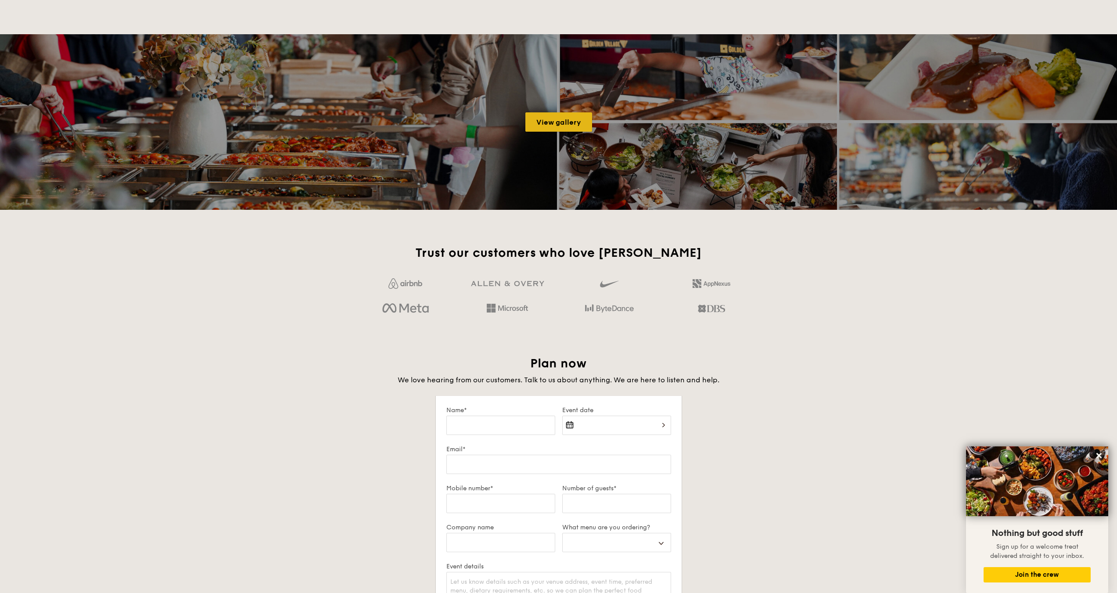
click at [567, 123] on link "View gallery" at bounding box center [558, 121] width 67 height 19
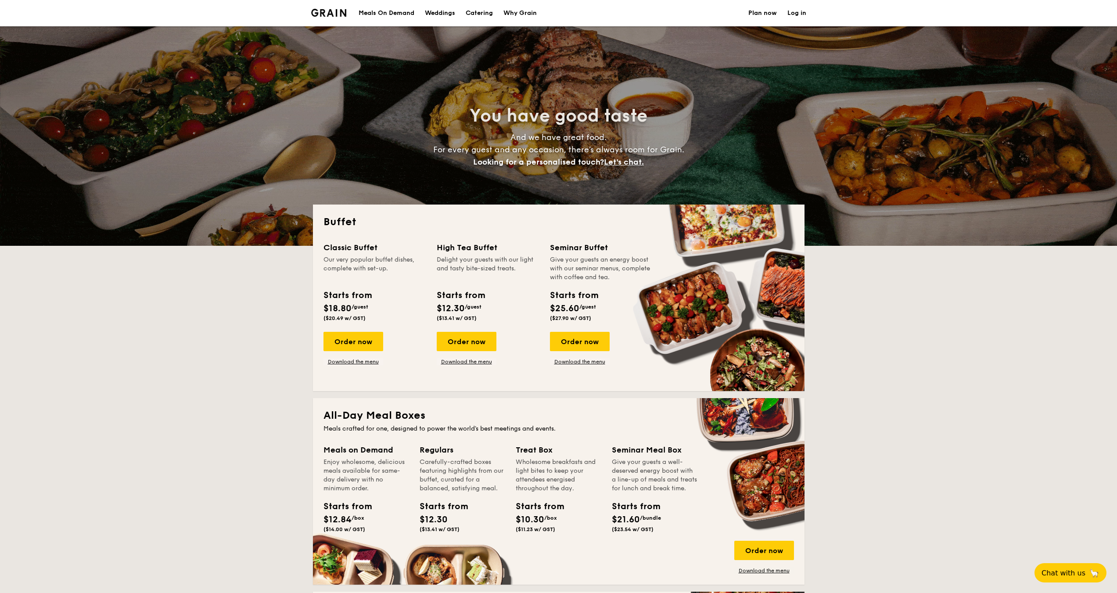
select select
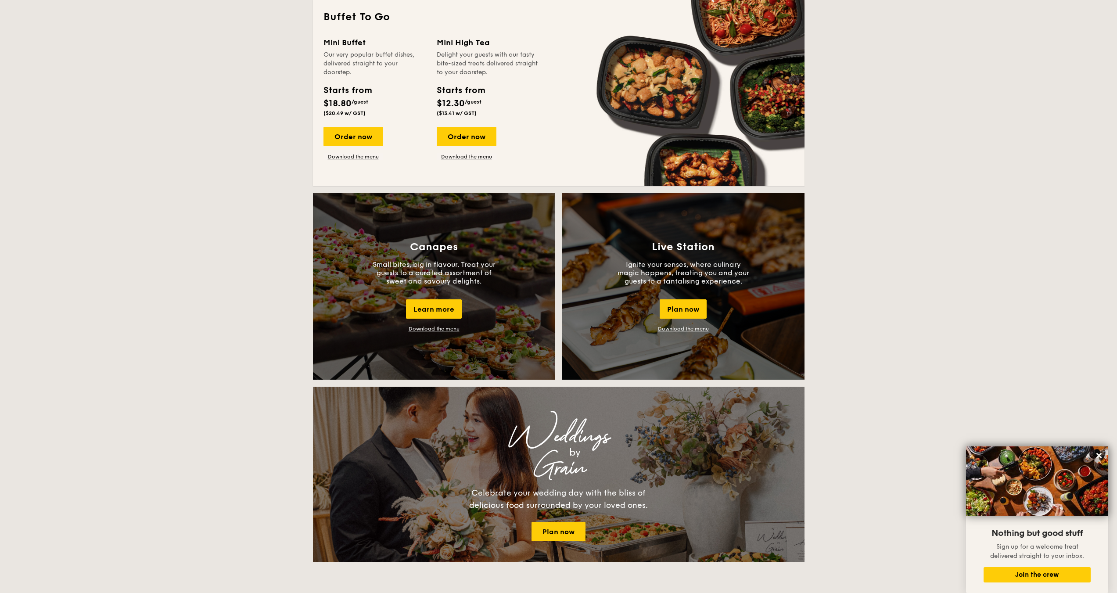
scroll to position [746, 0]
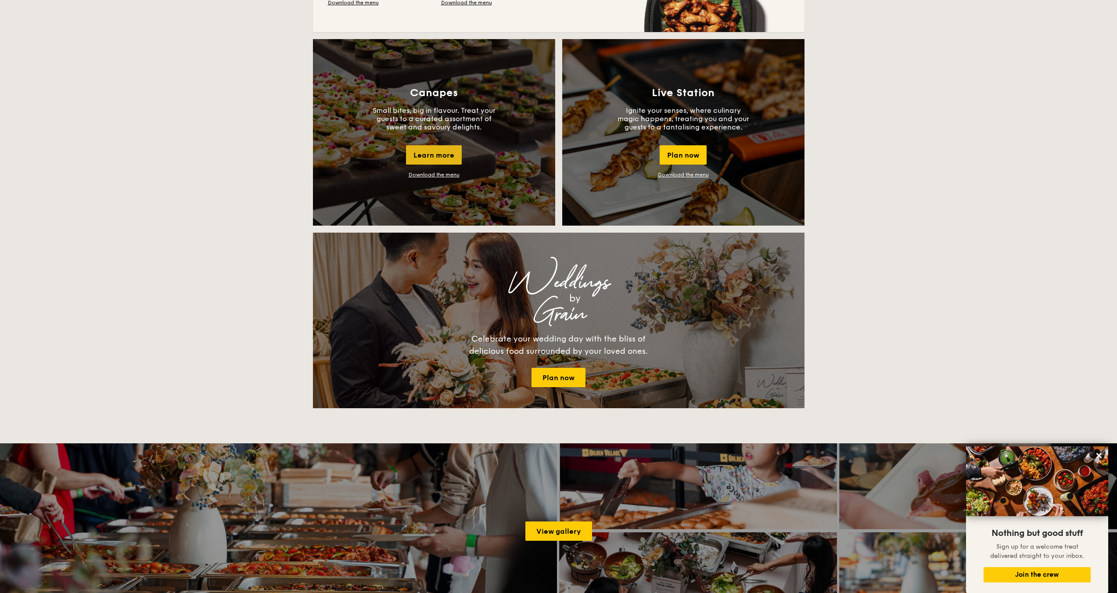
click at [434, 158] on div "Learn more" at bounding box center [434, 154] width 56 height 19
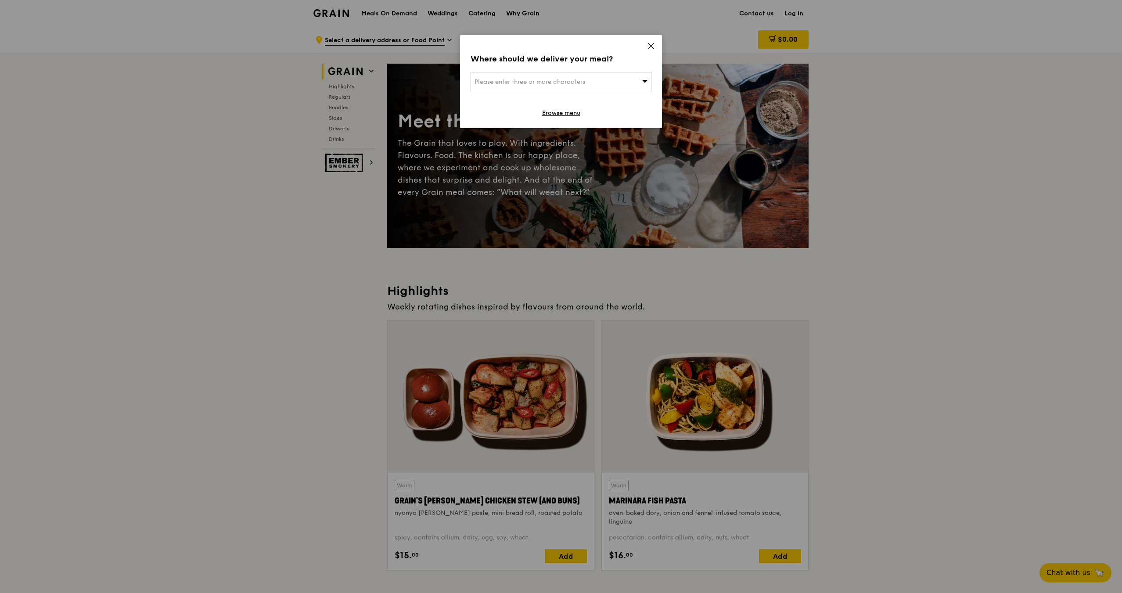
click at [651, 50] on span at bounding box center [651, 48] width 8 height 10
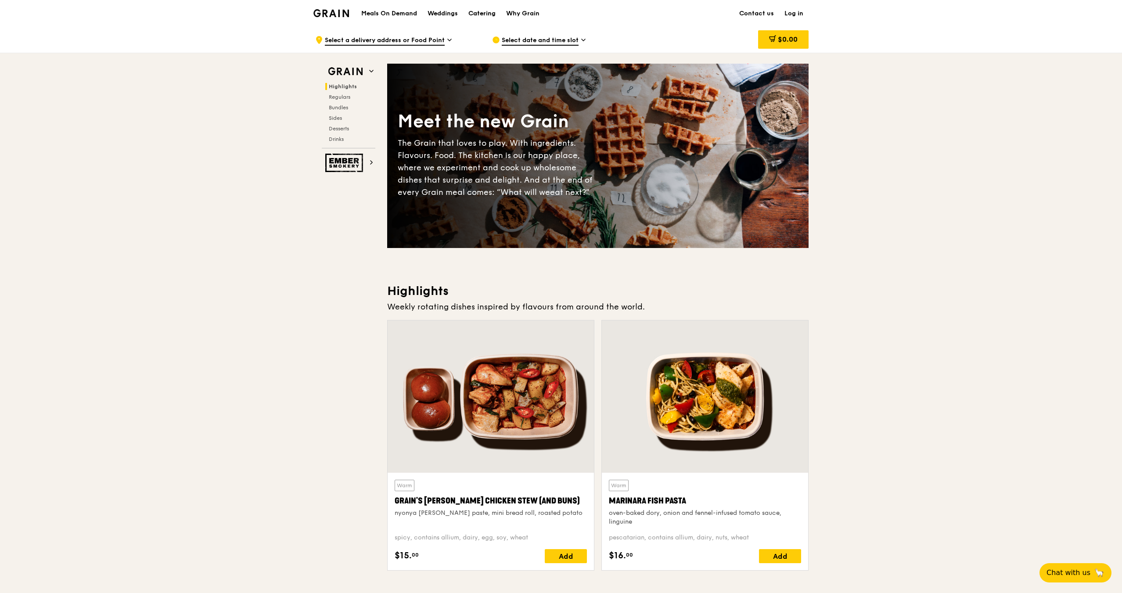
click at [472, 16] on div "Catering" at bounding box center [481, 13] width 27 height 26
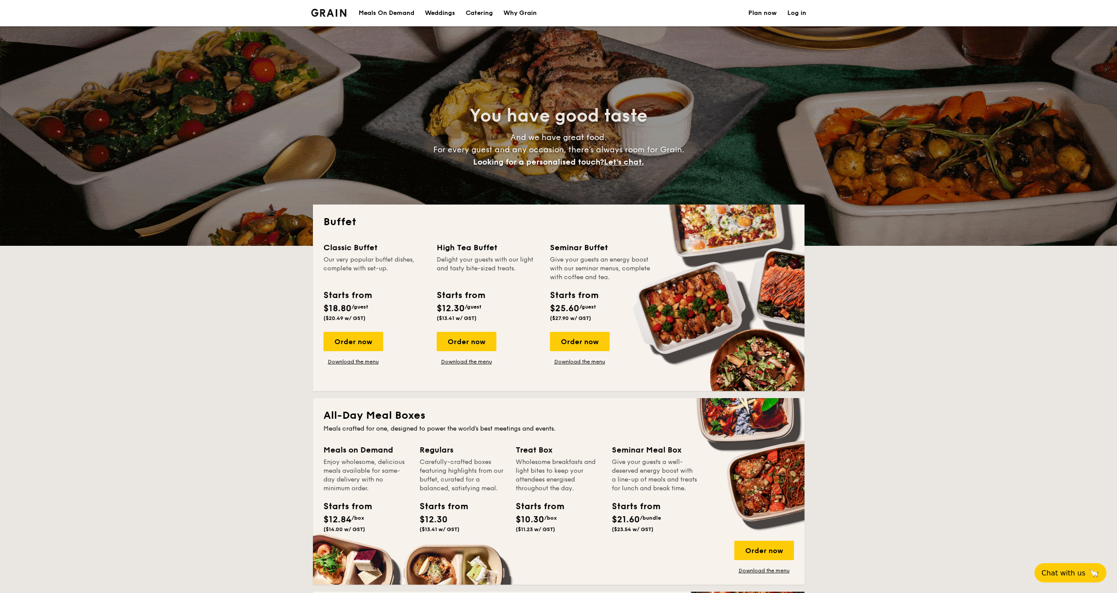
select select
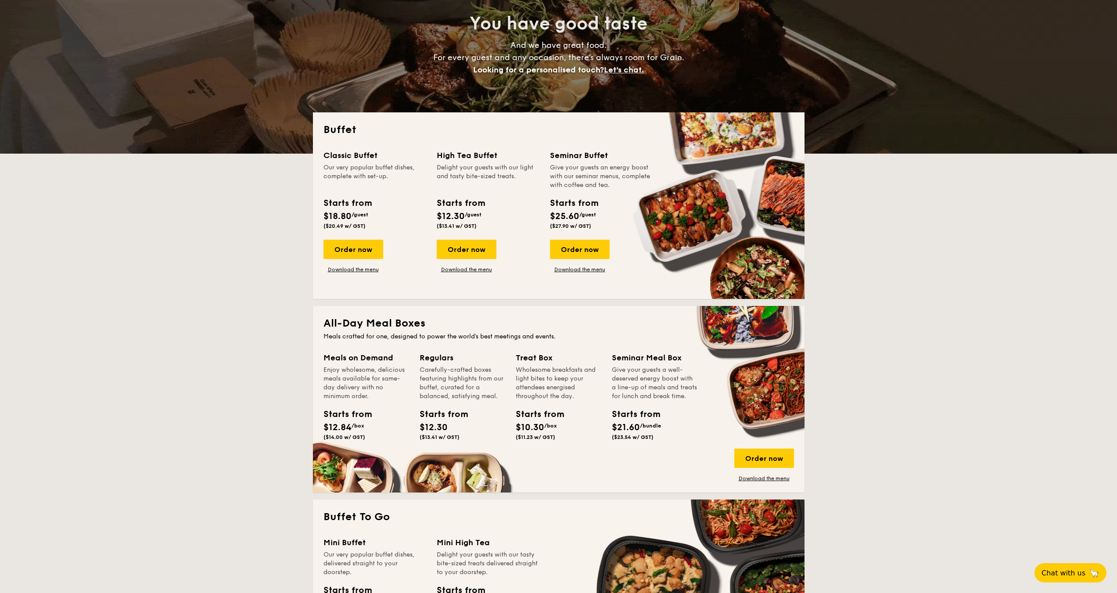
scroll to position [132, 0]
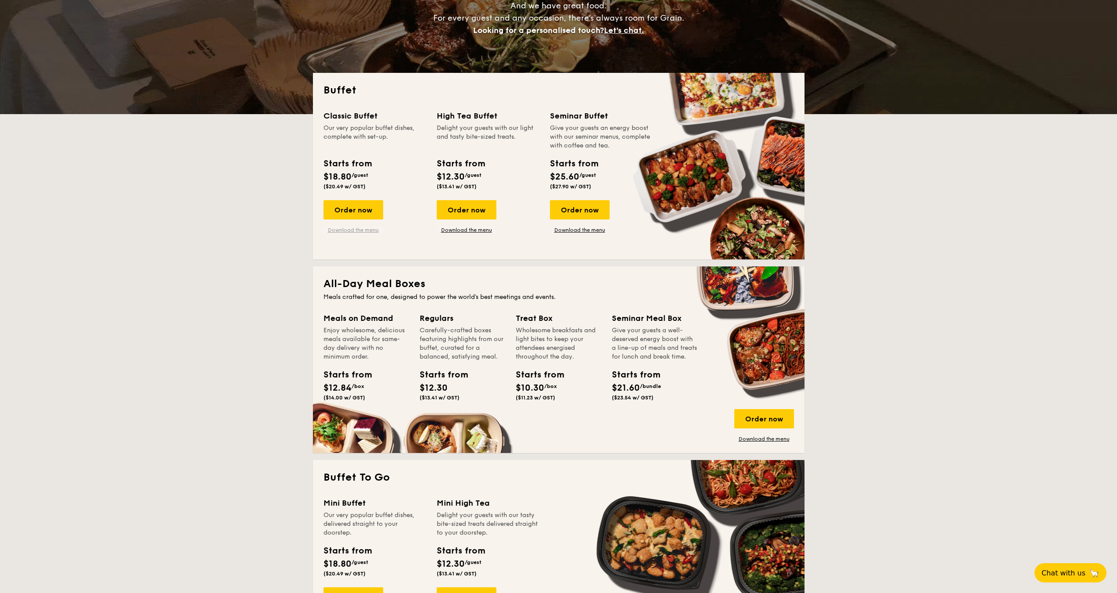
click at [357, 227] on link "Download the menu" at bounding box center [353, 229] width 60 height 7
